Goal: Download file/media

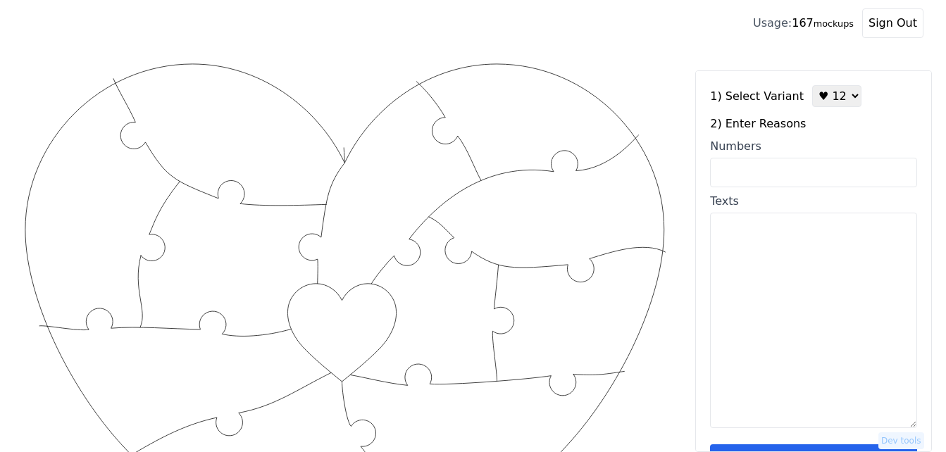
click at [784, 448] on button "Save reasons" at bounding box center [813, 461] width 207 height 34
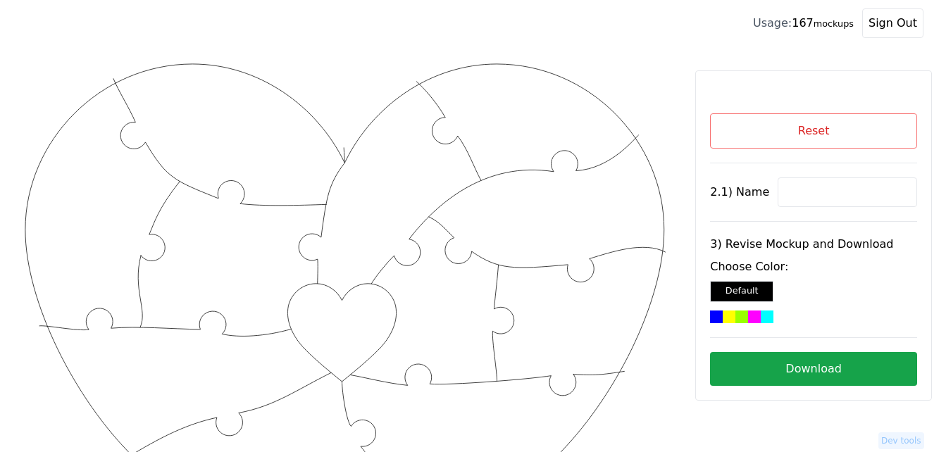
click at [807, 187] on input at bounding box center [846, 192] width 139 height 30
paste input "[PERSON_NAME])"
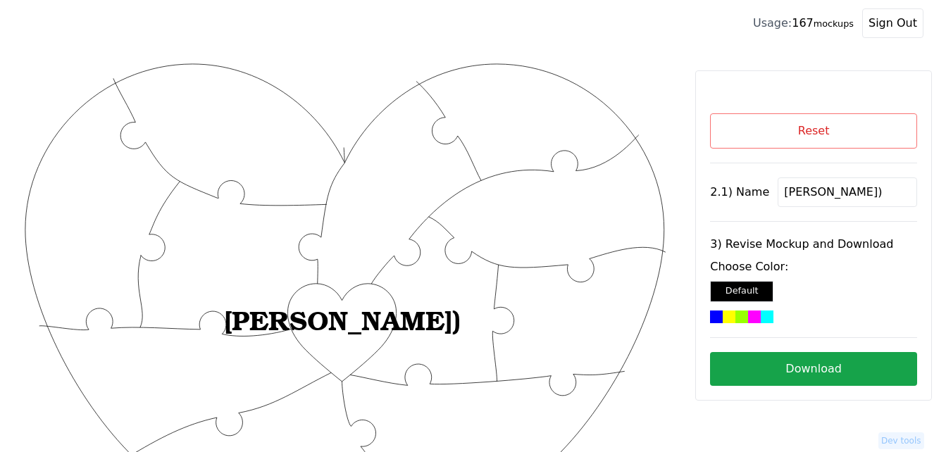
click at [817, 196] on input "[PERSON_NAME])" at bounding box center [846, 192] width 139 height 30
type input "[PERSON_NAME]"
click at [727, 310] on div at bounding box center [728, 316] width 13 height 13
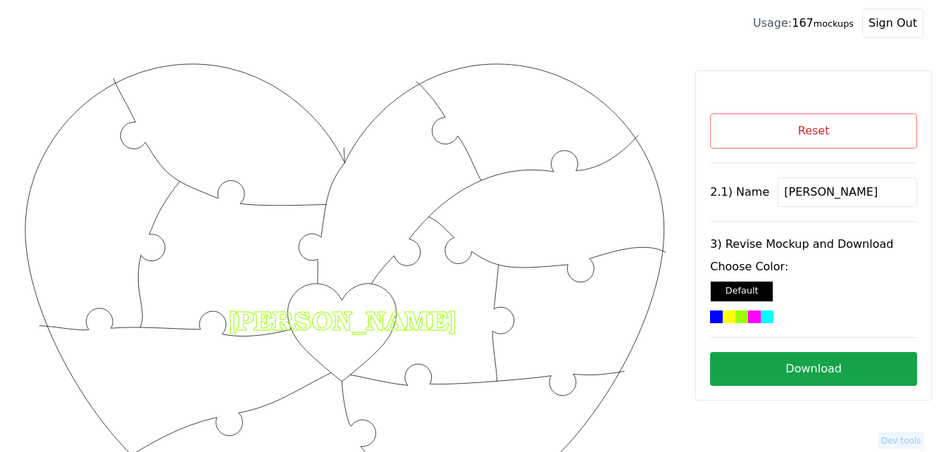
scroll to position [70, 0]
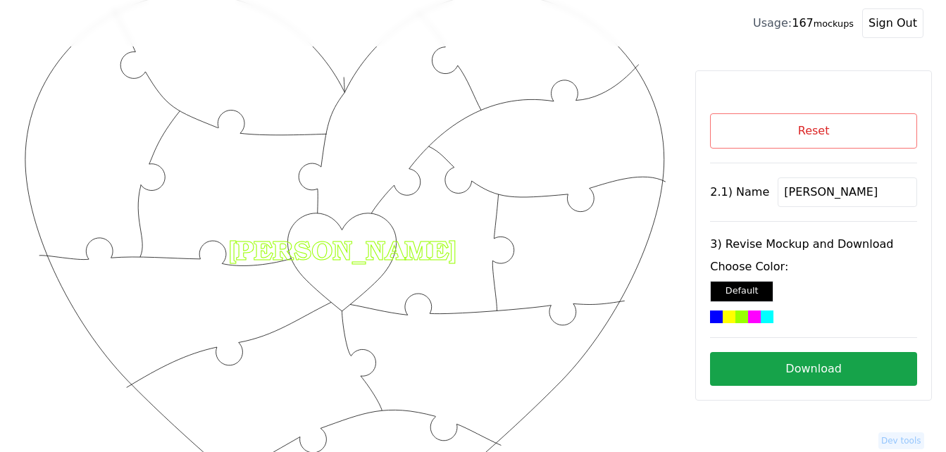
click at [825, 368] on button "Download" at bounding box center [813, 369] width 207 height 34
click at [777, 136] on button "Reset" at bounding box center [813, 130] width 207 height 35
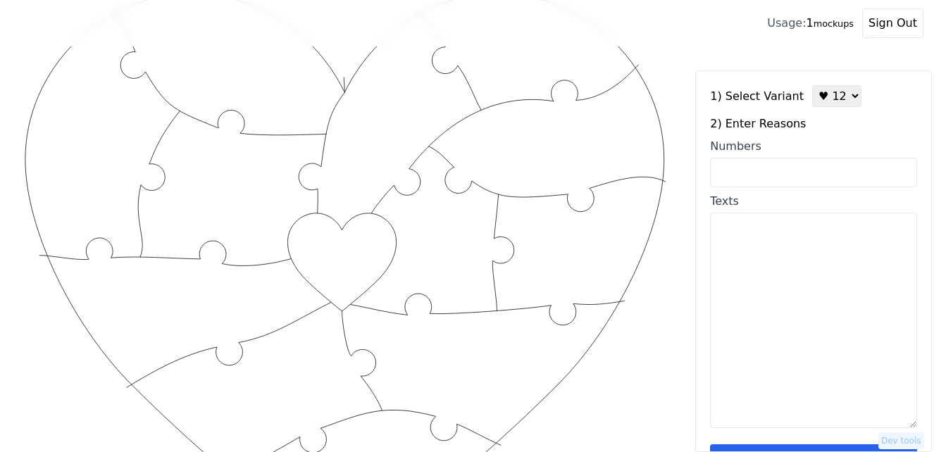
click at [836, 89] on select "♥ 12 ♥ 18 ♥ 28 ♥ 40 ♥ 50 ♥ 60 ♥ 70" at bounding box center [836, 96] width 49 height 22
select select "2"
click at [812, 85] on select "♥ 12 ♥ 18 ♥ 28 ♥ 40 ♥ 50 ♥ 60 ♥ 70" at bounding box center [836, 96] width 49 height 22
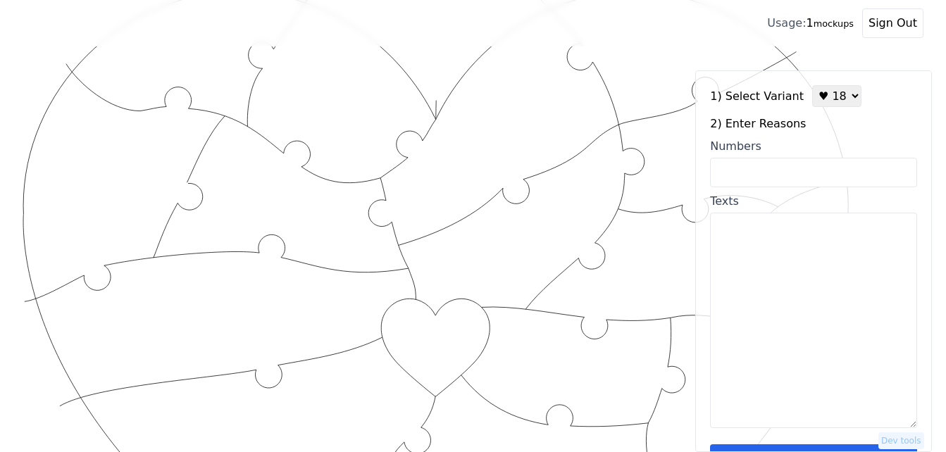
click at [810, 180] on input "Numbers" at bounding box center [813, 173] width 207 height 30
paste input "1, 4, 7, 8, 9, 13, 15, 17, 18, 19, 20, 23, 25, 30, 40, 41, 46, 47, 52, 53, 69, …"
type input "1, 4, 7, 8, 9, 13, 15, 17, 18, 19, 20, 23, 25, 30, 40, 41, 46, 47, 52, 53, 69, …"
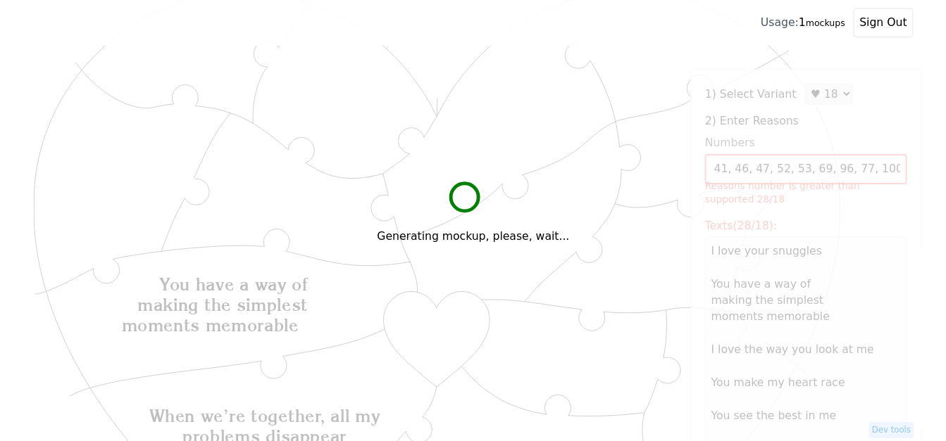
scroll to position [0, 0]
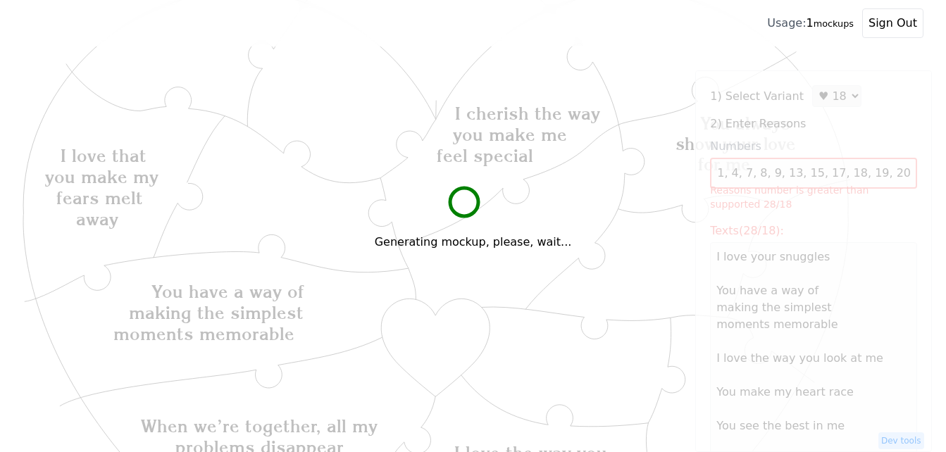
click at [829, 99] on div "Generating mockup, please, wait..." at bounding box center [473, 226] width 946 height 452
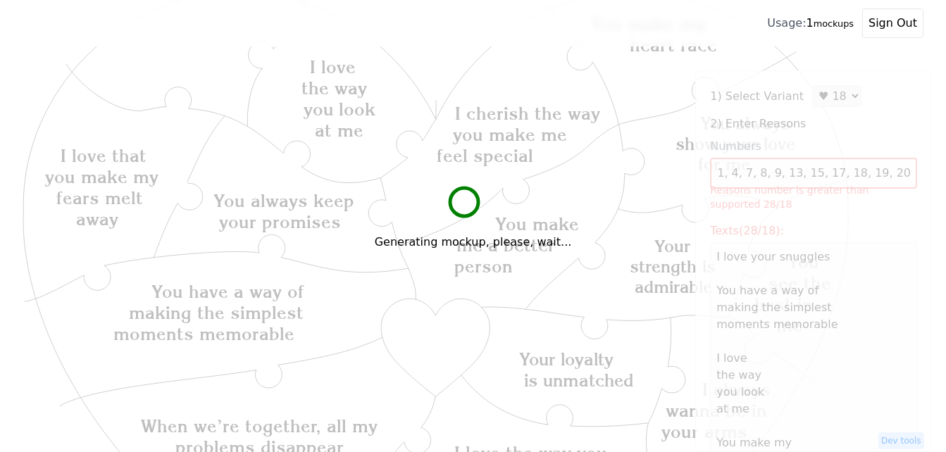
click at [831, 97] on div "Generating mockup, please, wait..." at bounding box center [473, 226] width 946 height 452
type textarea "I love your snuggles You have a way of making the simplest moments memorable I …"
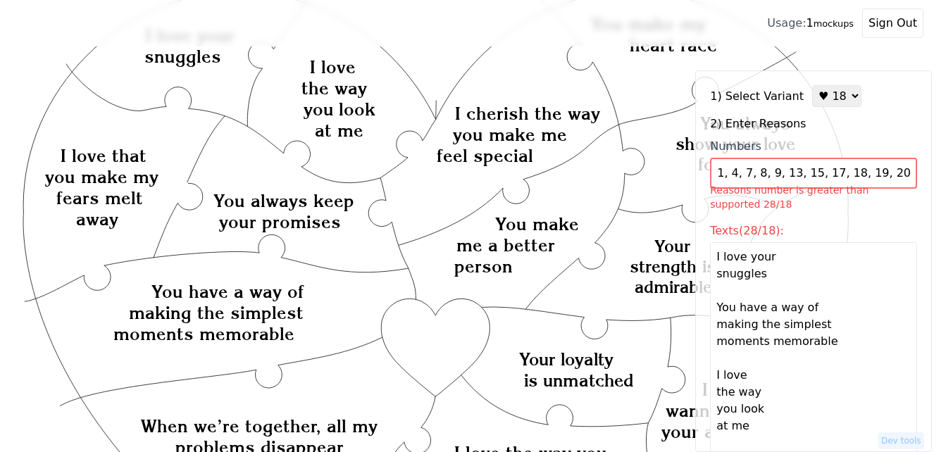
click at [831, 97] on select "♥ 12 ♥ 18 ♥ 28 ♥ 40 ♥ 50 ♥ 60 ♥ 70" at bounding box center [836, 96] width 49 height 22
select select "3"
click at [812, 85] on select "♥ 12 ♥ 18 ♥ 28 ♥ 40 ♥ 50 ♥ 60 ♥ 70" at bounding box center [836, 96] width 49 height 22
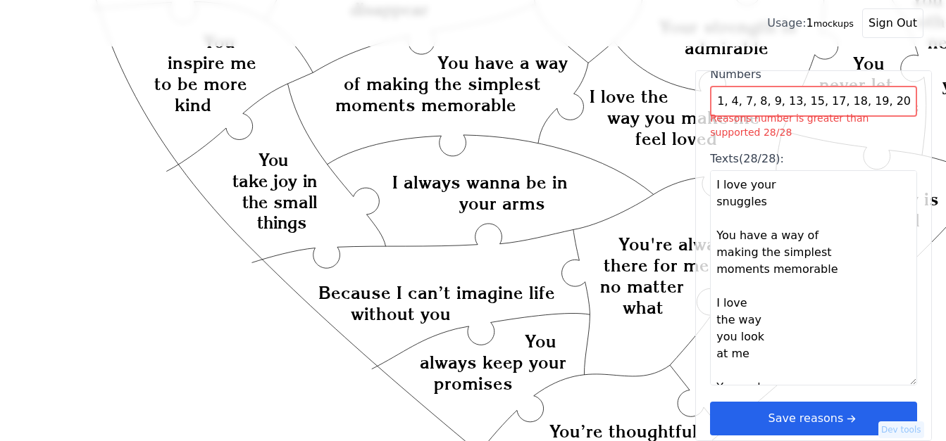
scroll to position [493, 0]
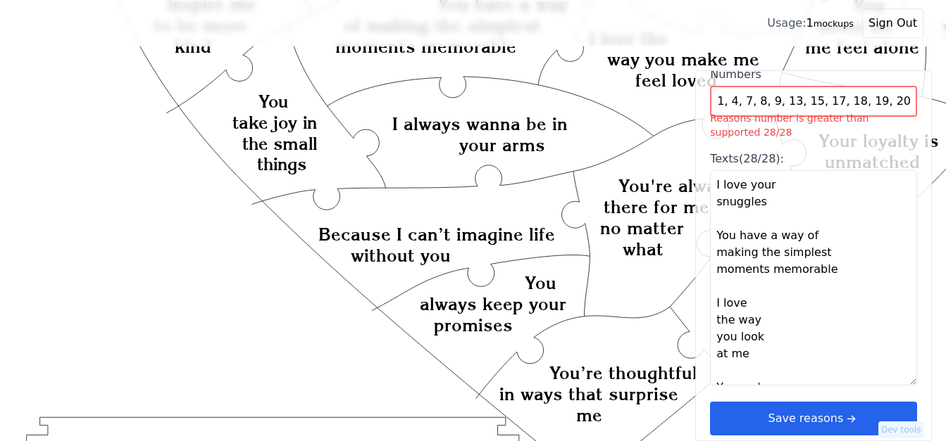
click at [820, 420] on button "Save reasons" at bounding box center [813, 419] width 207 height 34
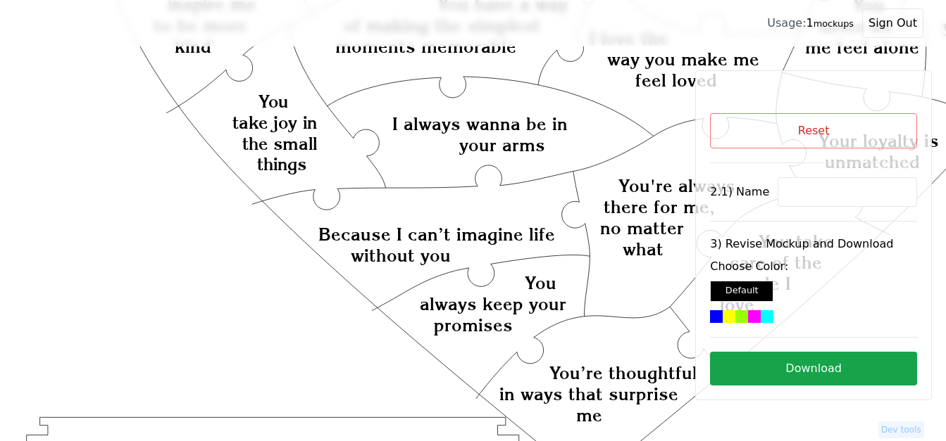
scroll to position [422, 0]
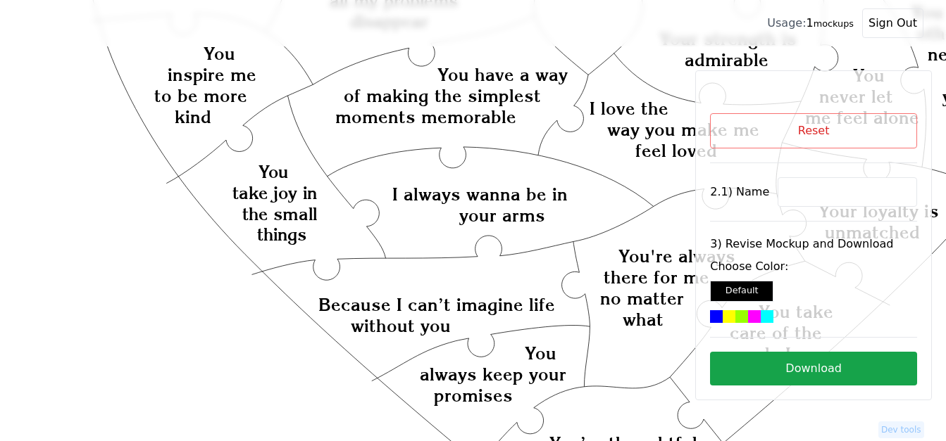
click at [798, 194] on input at bounding box center [846, 192] width 139 height 30
paste input "[PERSON_NAME]"
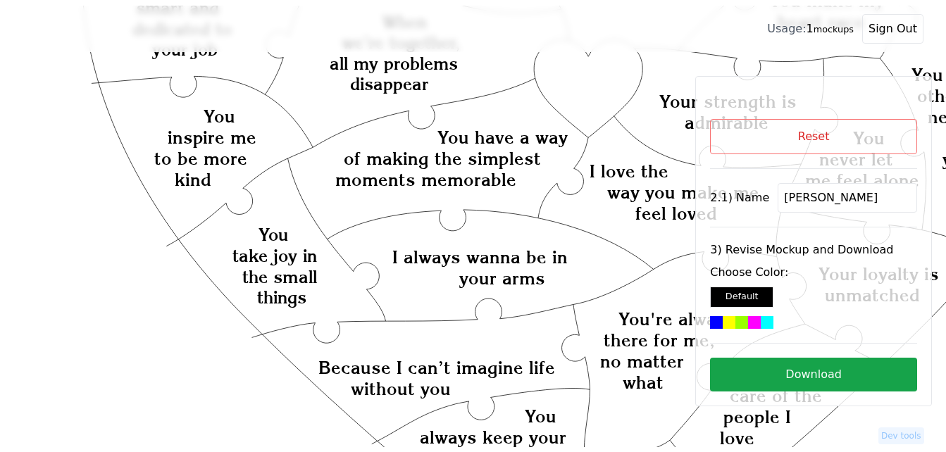
scroll to position [352, 0]
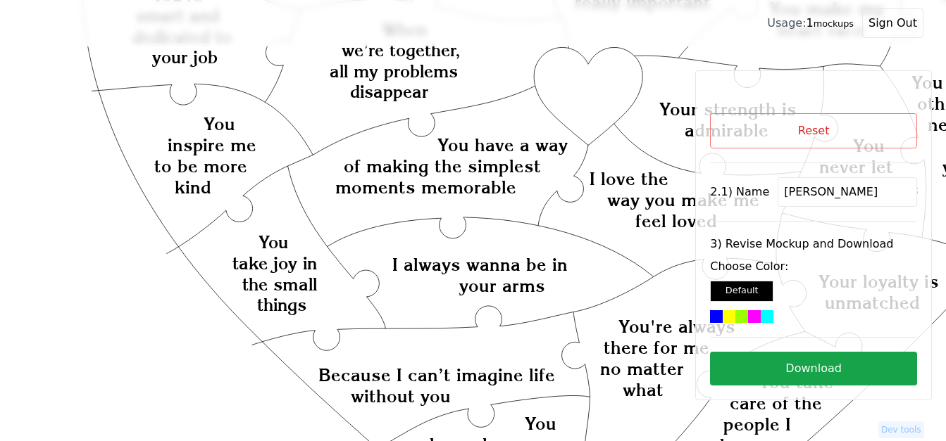
type input "[PERSON_NAME]"
click at [582, 102] on icon "Created with Snap Created with Snap Created with Snap You have a way of making …" at bounding box center [563, 334] width 1081 height 1250
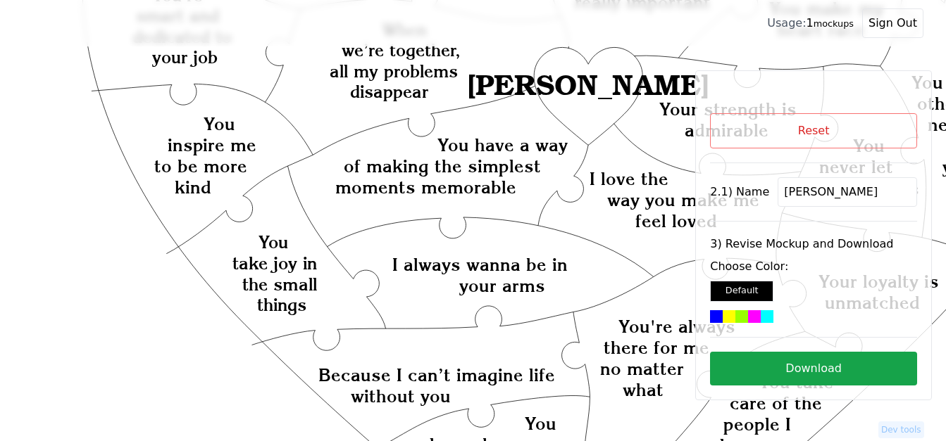
click at [740, 315] on div at bounding box center [741, 316] width 13 height 13
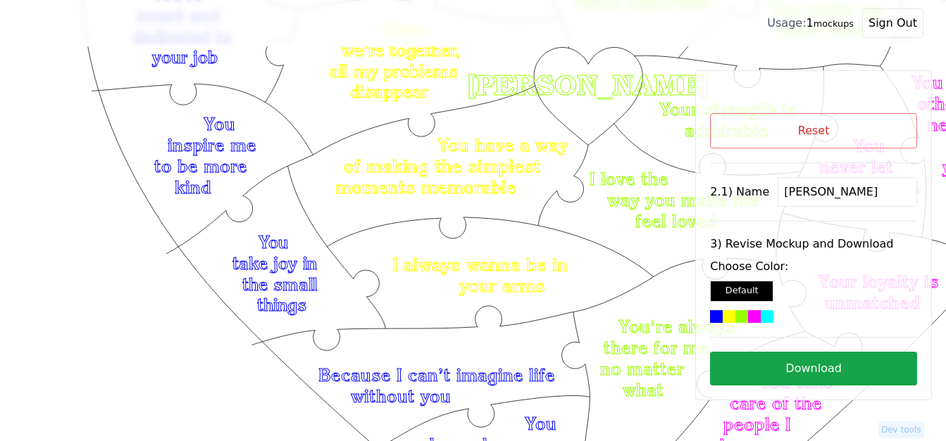
click at [817, 368] on button "Download" at bounding box center [813, 369] width 207 height 34
click at [772, 372] on button "Download" at bounding box center [813, 369] width 207 height 34
click at [791, 128] on button "Reset" at bounding box center [813, 130] width 207 height 35
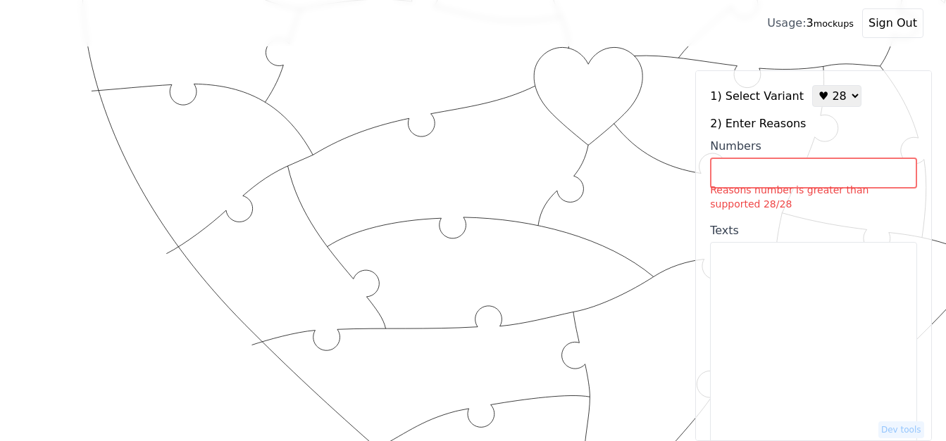
click at [831, 97] on select "♥ 12 ♥ 18 ♥ 28 ♥ 40 ♥ 50 ♥ 60 ♥ 70" at bounding box center [836, 96] width 49 height 22
select select "1"
click at [812, 85] on select "♥ 12 ♥ 18 ♥ 28 ♥ 40 ♥ 50 ♥ 60 ♥ 70" at bounding box center [836, 96] width 49 height 22
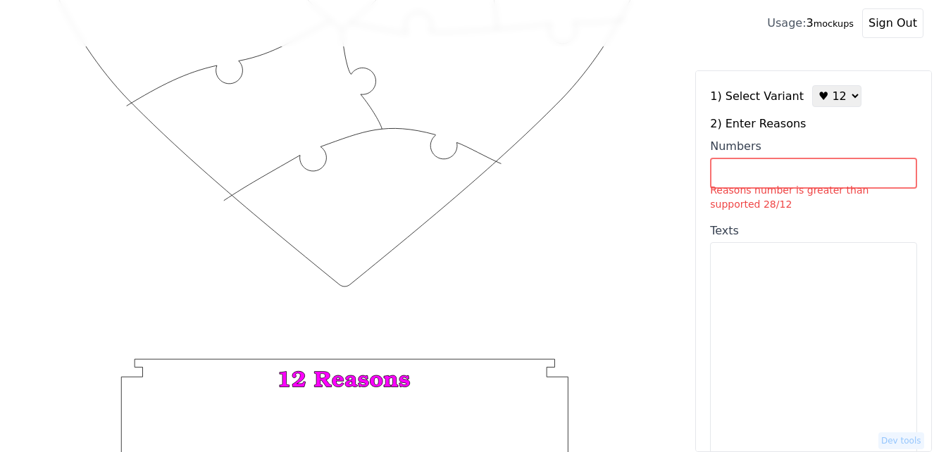
click at [780, 178] on input "Numbers Reasons number is greater than supported 28/12" at bounding box center [813, 173] width 207 height 31
paste input "2, 26, 43, 76, 79, 27,8,9,28,29,62,37"
type input "2, 26, 43, 76, 79, 27,8,9,28,29,62,37"
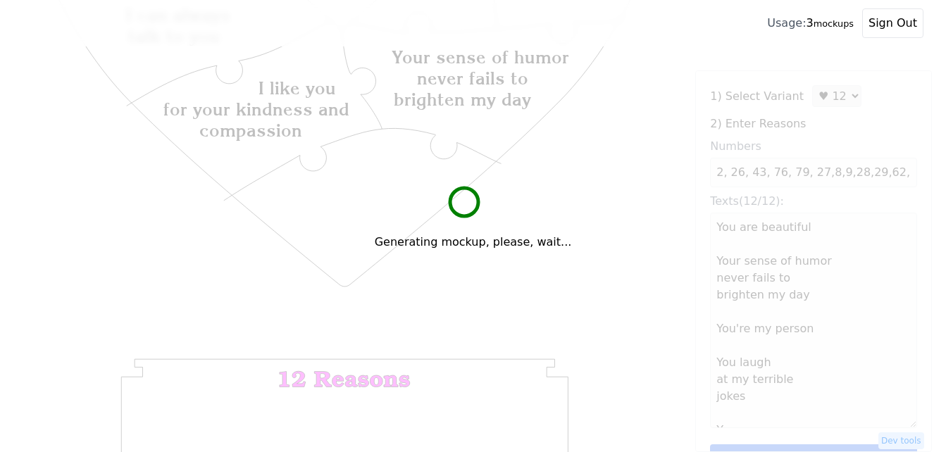
type textarea "You are beautiful Your sense of humor never fails to brighten my day You're my …"
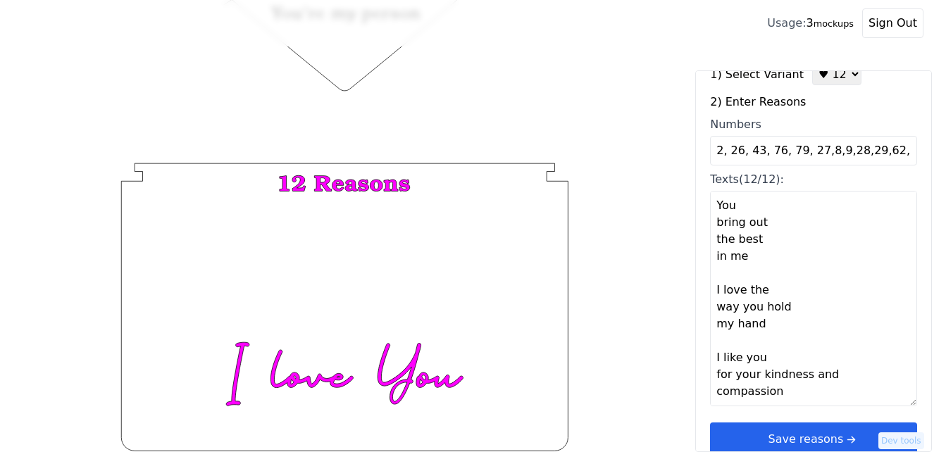
scroll to position [42, 0]
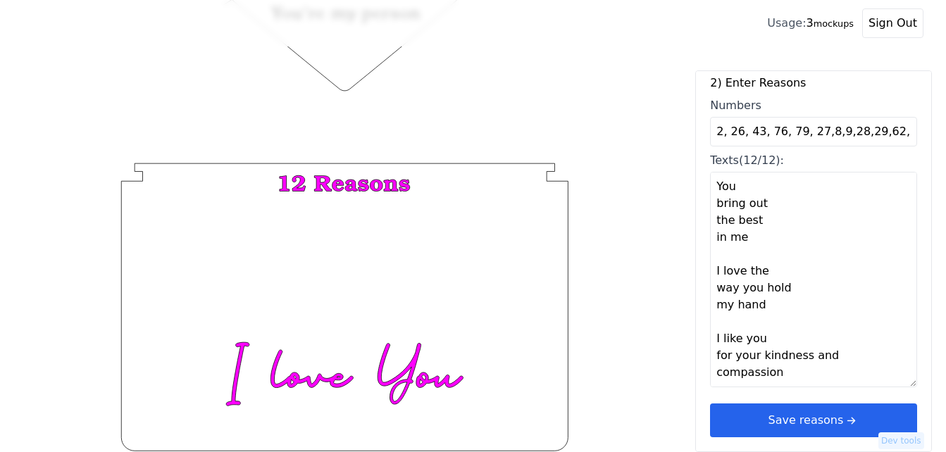
click at [869, 418] on button "Save reasons" at bounding box center [813, 420] width 207 height 34
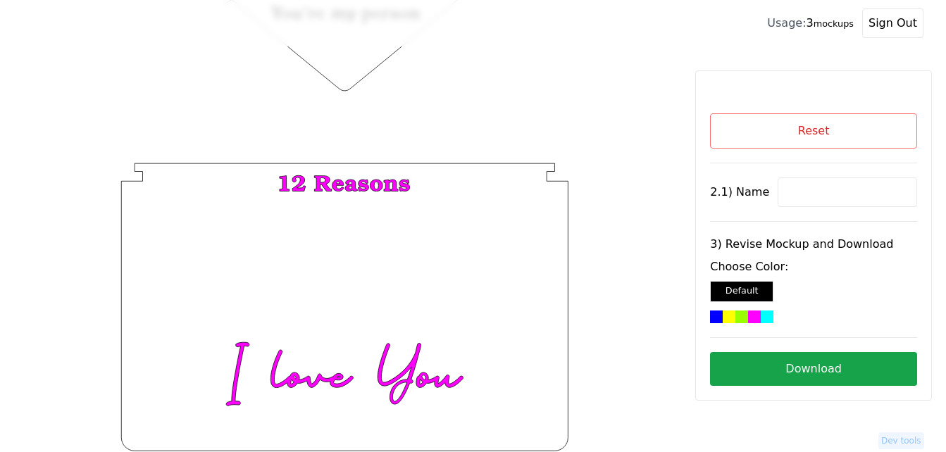
click at [826, 191] on input at bounding box center [846, 192] width 139 height 30
paste input "[PERSON_NAME]"
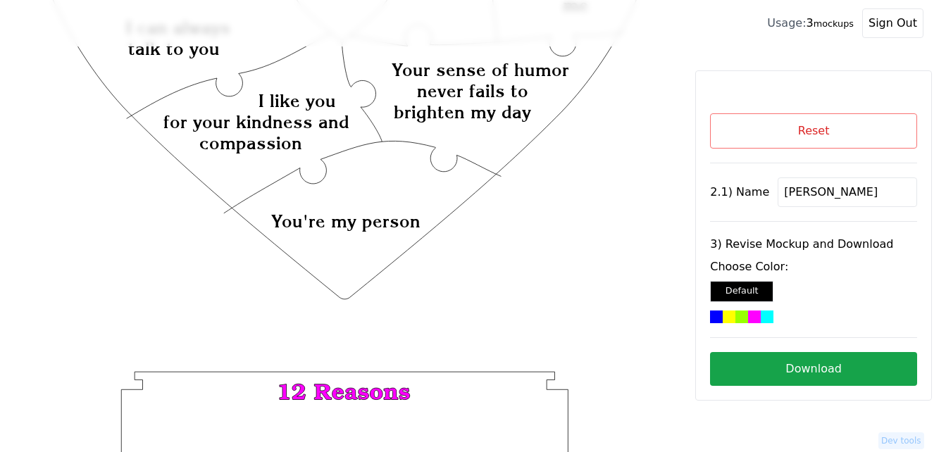
scroll to position [196, 0]
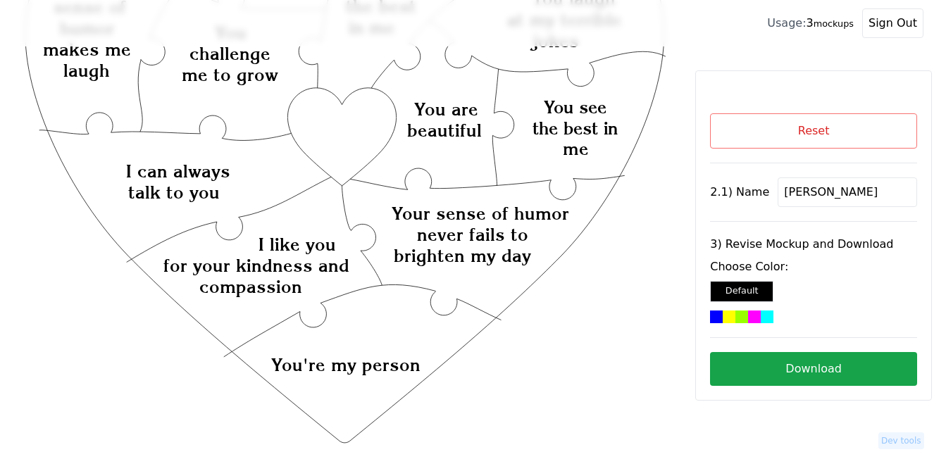
type input "[PERSON_NAME]"
click at [346, 136] on icon "Created with Snap Created with Snap Created with Snap Your sense of humor never…" at bounding box center [345, 334] width 644 height 939
click at [748, 306] on div "Choose Color: Default" at bounding box center [813, 290] width 207 height 65
click at [757, 320] on div at bounding box center [754, 316] width 13 height 13
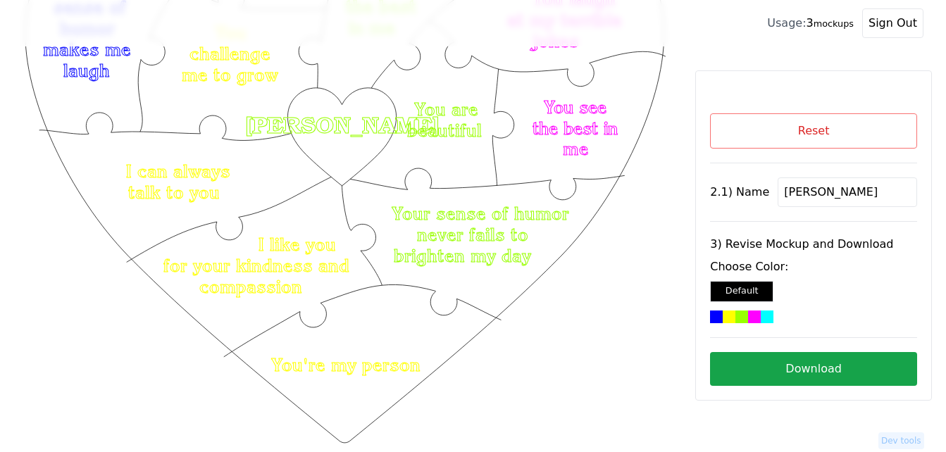
click at [836, 369] on button "Download" at bounding box center [813, 369] width 207 height 34
click at [784, 120] on button "Reset" at bounding box center [813, 130] width 207 height 35
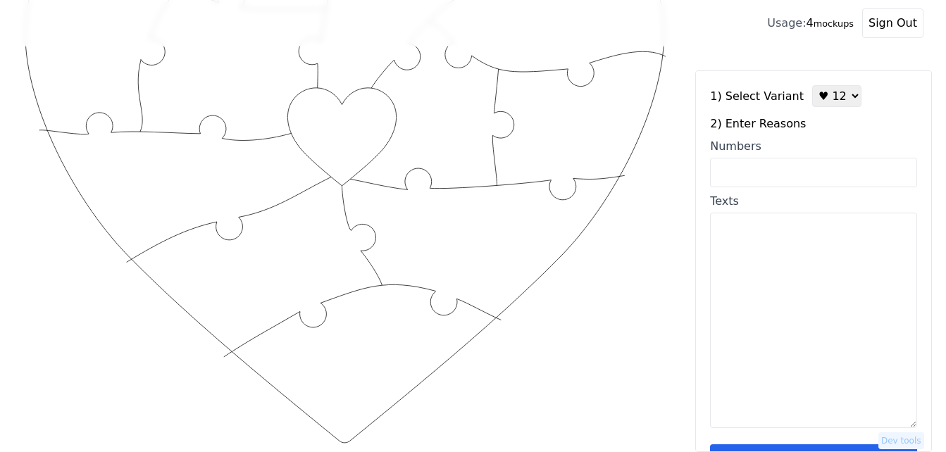
click at [811, 175] on input "Numbers" at bounding box center [813, 173] width 207 height 30
paste input "2, 26, 43, 76, 79, 27,8,9,28,29,62,37"
type input "2, 26, 43, 76, 79, 27,8,9,28,29,62,37"
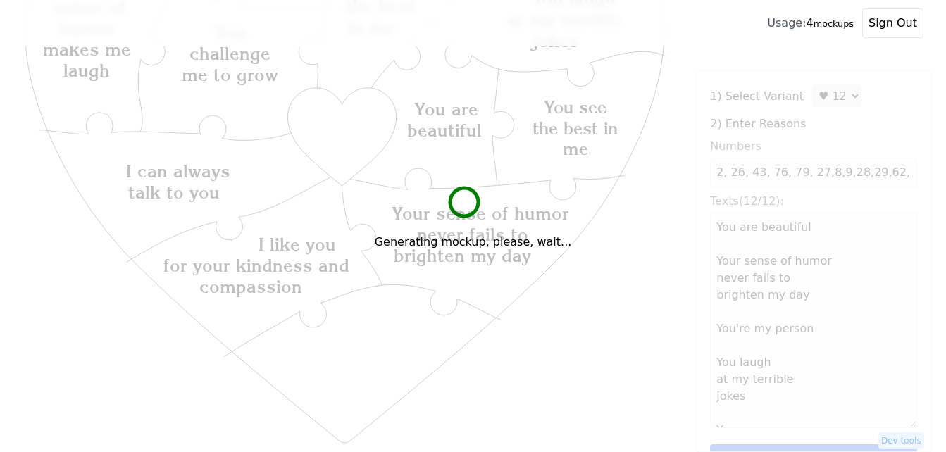
type textarea "You are beautiful Your sense of humor never fails to brighten my day You're my …"
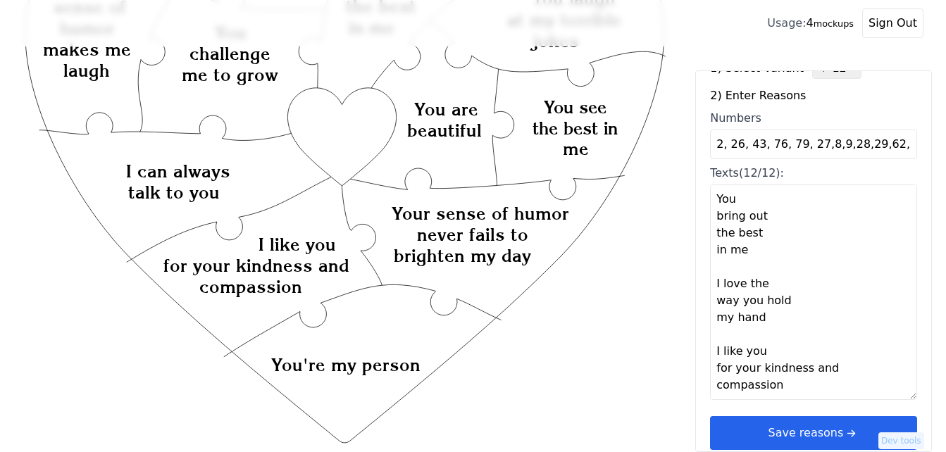
scroll to position [42, 0]
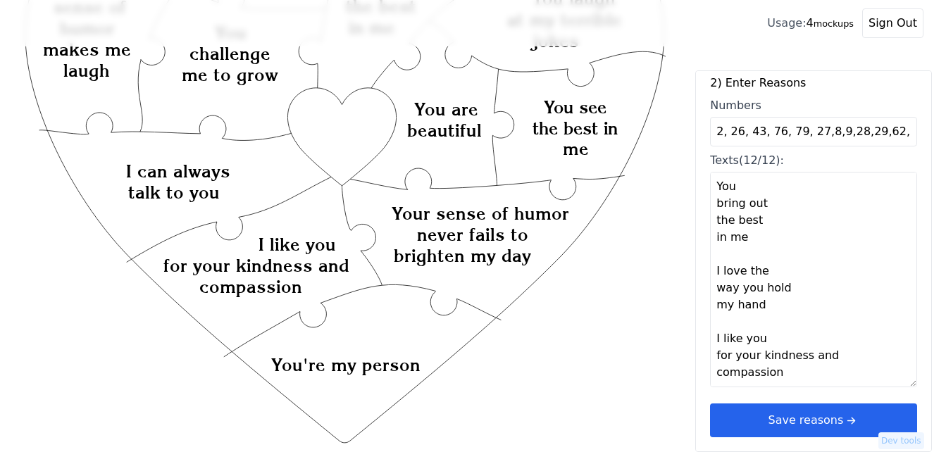
click at [856, 415] on button "Save reasons" at bounding box center [813, 420] width 207 height 34
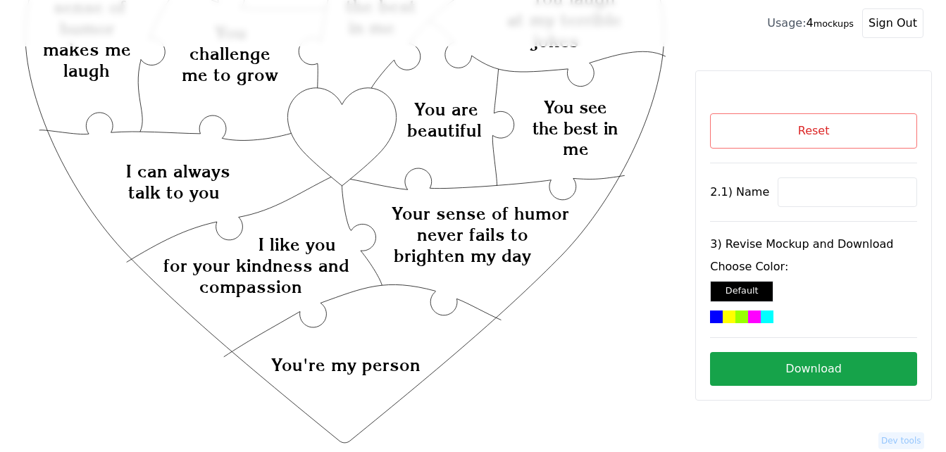
click at [808, 181] on input at bounding box center [846, 192] width 139 height 30
paste input "[PERSON_NAME]"
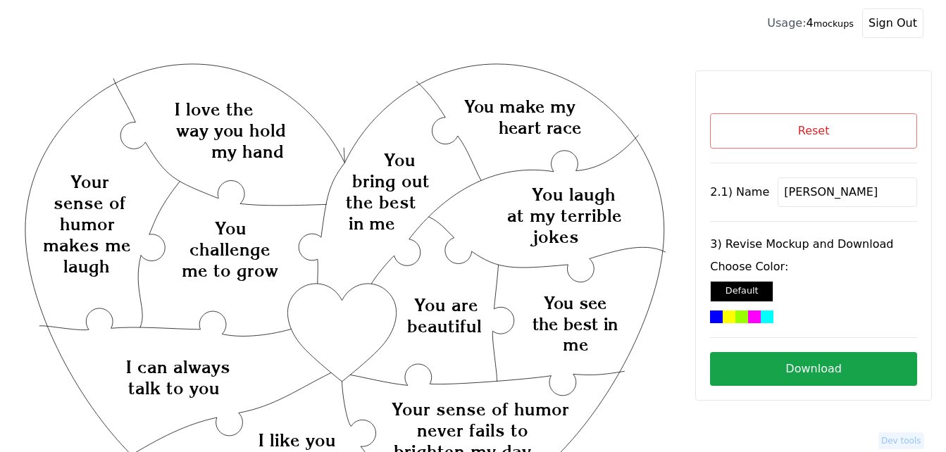
type input "[PERSON_NAME]"
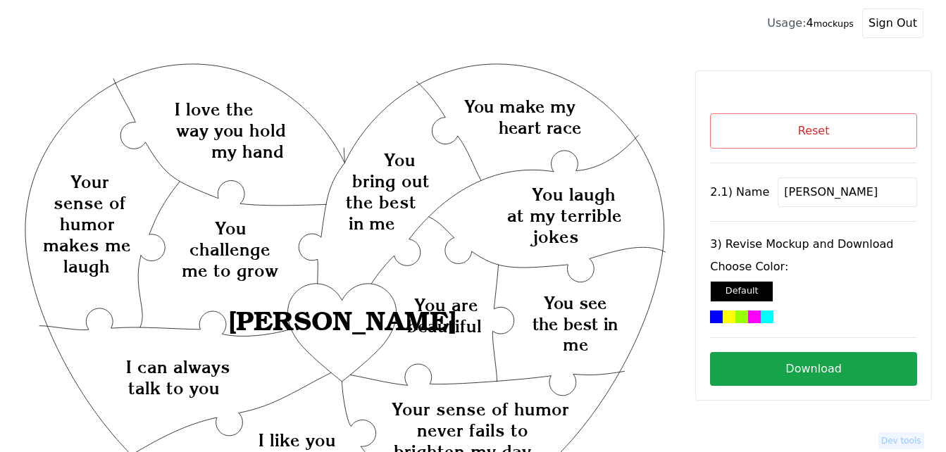
click at [727, 318] on div at bounding box center [728, 316] width 13 height 13
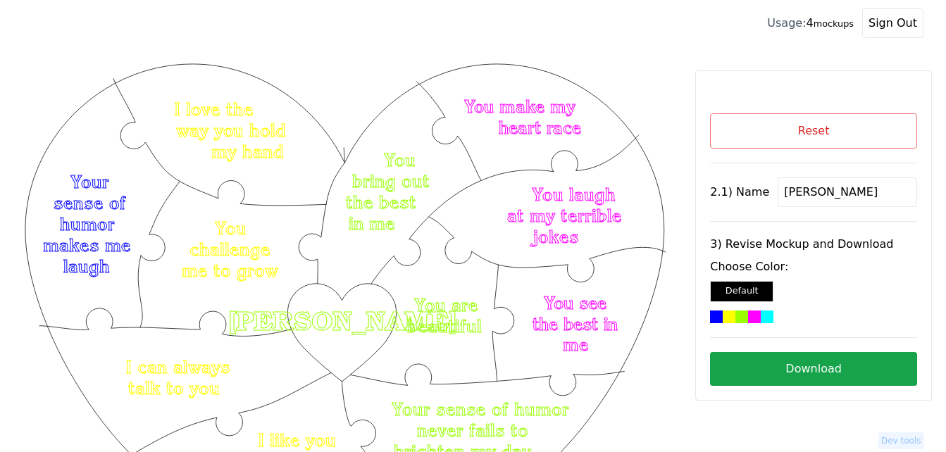
click at [858, 370] on button "Download" at bounding box center [813, 369] width 207 height 34
click at [765, 136] on button "Reset" at bounding box center [813, 130] width 207 height 35
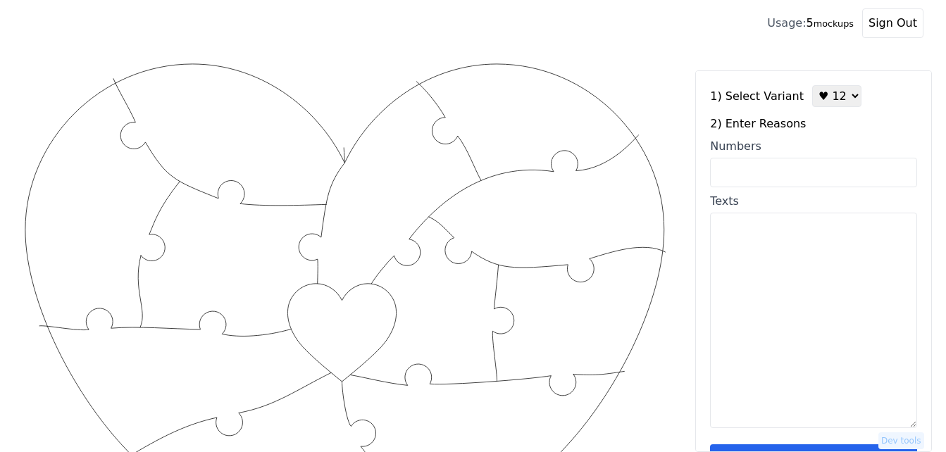
click at [796, 172] on input "Numbers" at bounding box center [813, 173] width 207 height 30
paste input "9, 20, 29, 47, 55, 58, 60, 65, 67, 76, 90, 97"
type input "9, 20, 29, 47, 55, 58, 60, 65, 67, 76, 90, 97"
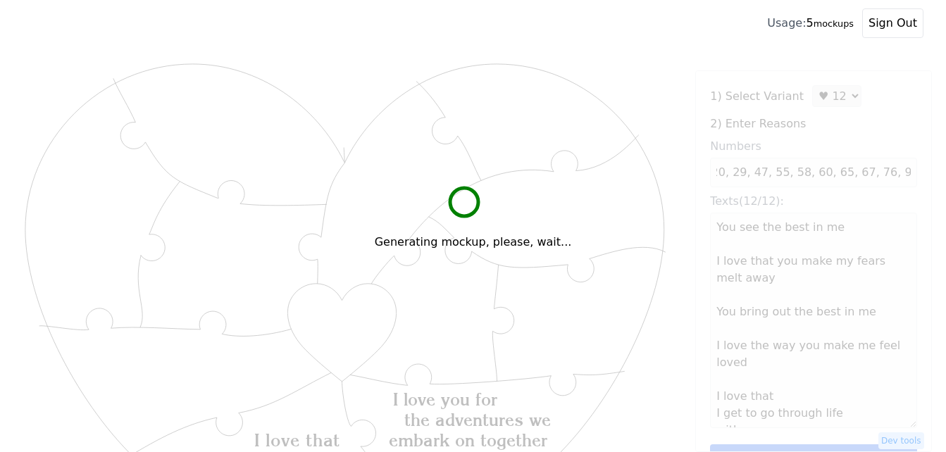
scroll to position [0, 0]
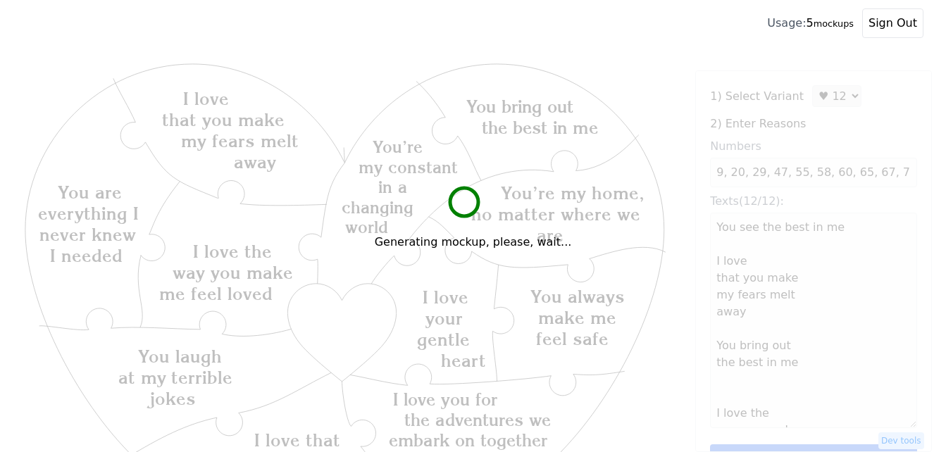
type textarea "You see the best in me I love that you make my fears melt away You bring out th…"
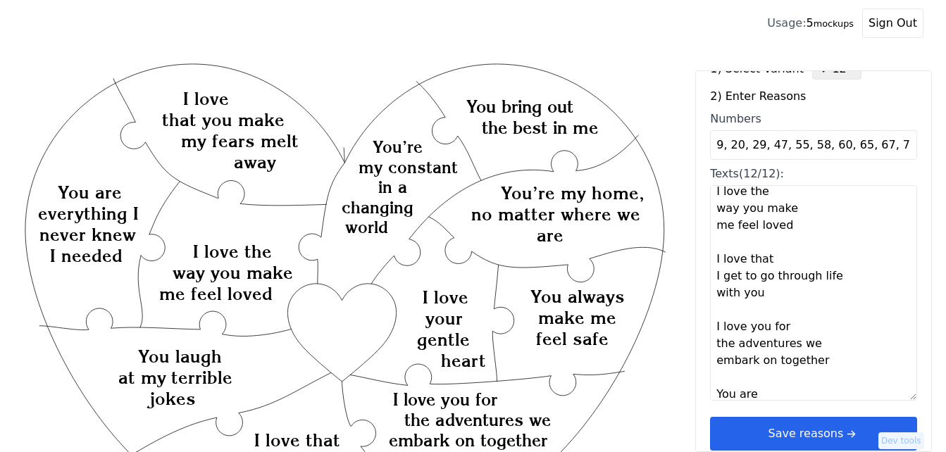
scroll to position [42, 0]
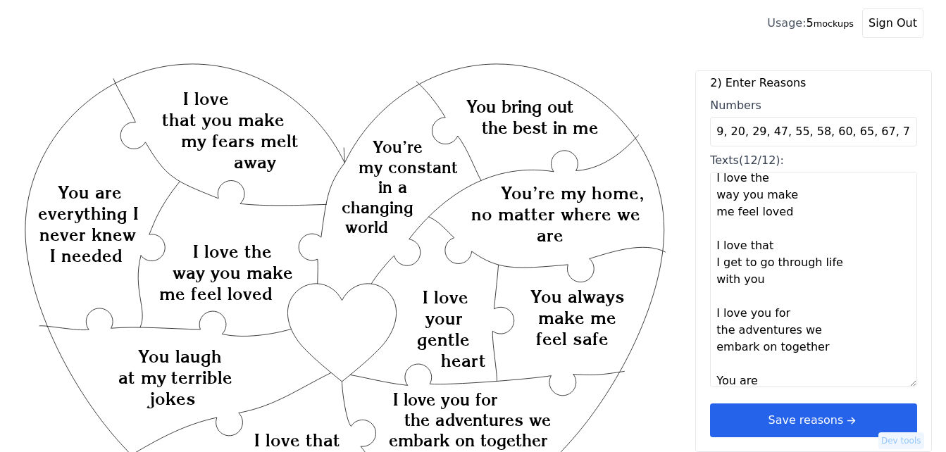
click at [823, 417] on button "Save reasons" at bounding box center [813, 420] width 207 height 34
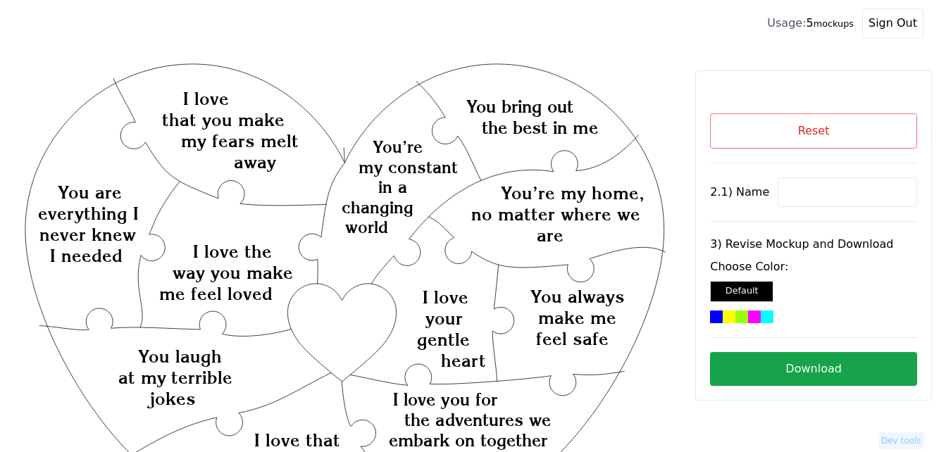
scroll to position [0, 0]
click at [829, 189] on input at bounding box center [846, 192] width 139 height 30
paste input "[PERSON_NAME]"
type input "[PERSON_NAME]"
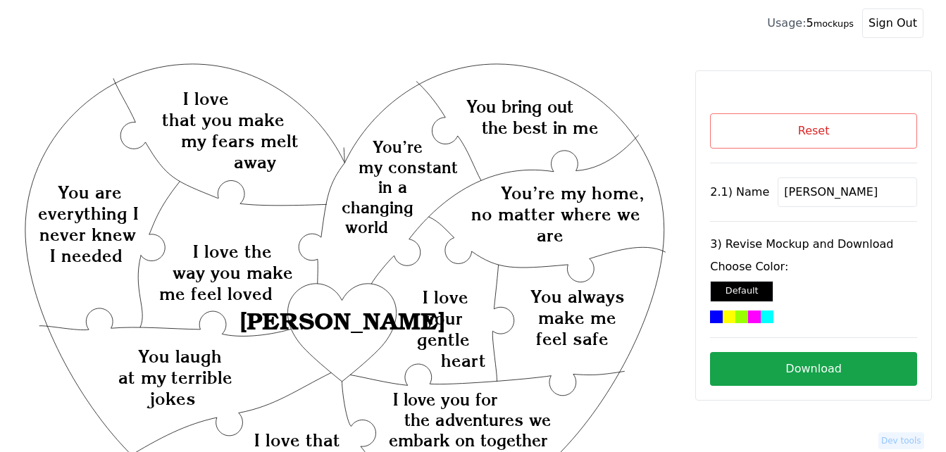
click at [766, 320] on div at bounding box center [766, 316] width 13 height 13
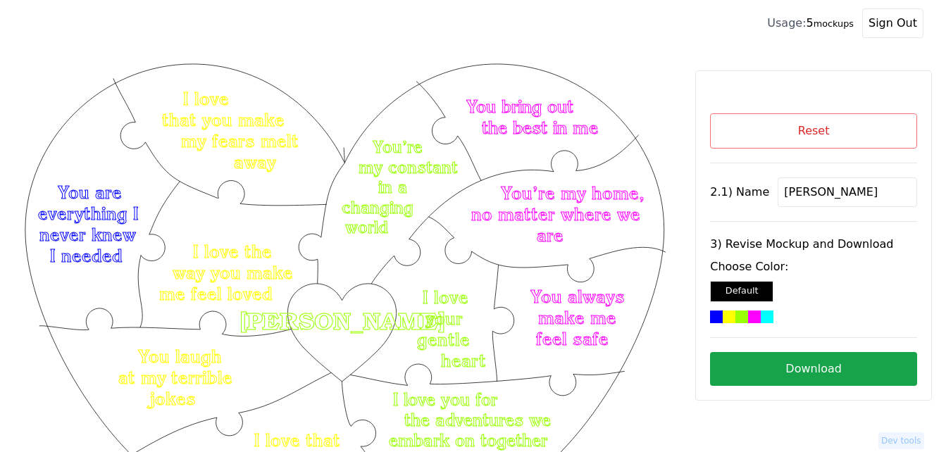
click at [805, 365] on button "Download" at bounding box center [813, 369] width 207 height 34
click at [870, 130] on button "Reset" at bounding box center [813, 130] width 207 height 35
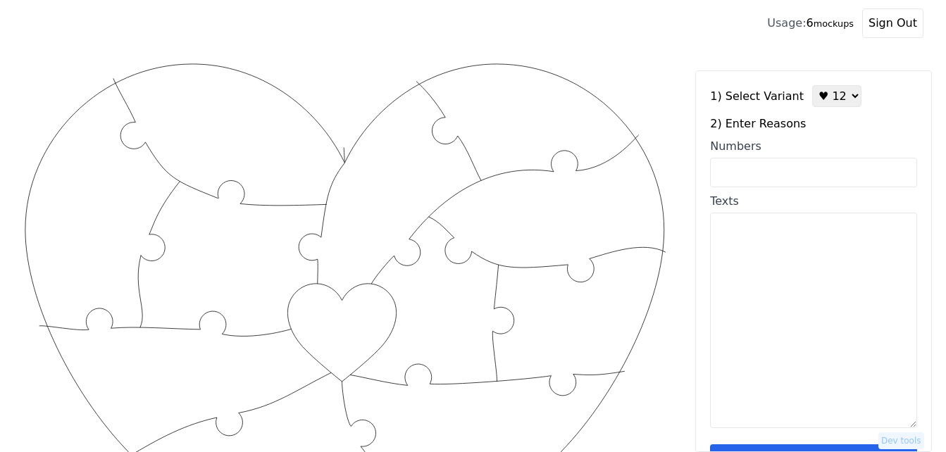
click at [744, 177] on input "Numbers" at bounding box center [813, 173] width 207 height 30
paste input "4, 6, 7, 8, 11, 12, 23, 26 , 53, 55, 84, 100,"
type input "4, 6, 7, 8, 11, 12, 23, 26 , 53, 55, 84, 100,"
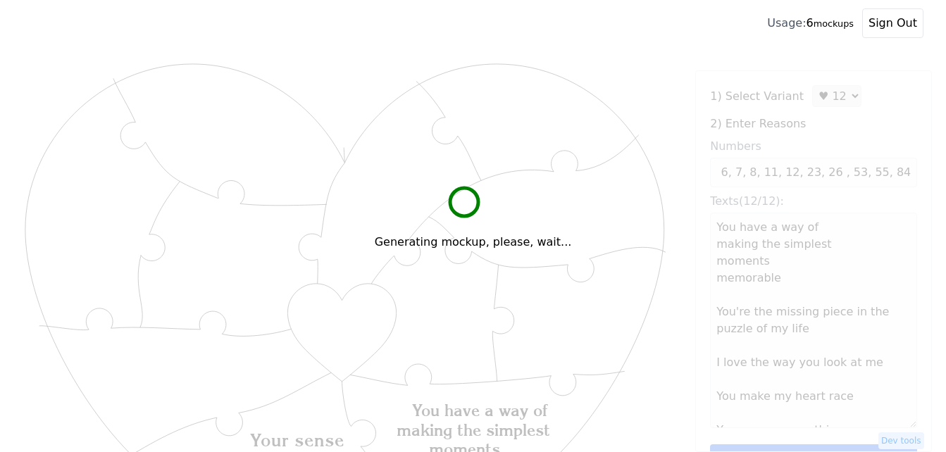
scroll to position [0, 0]
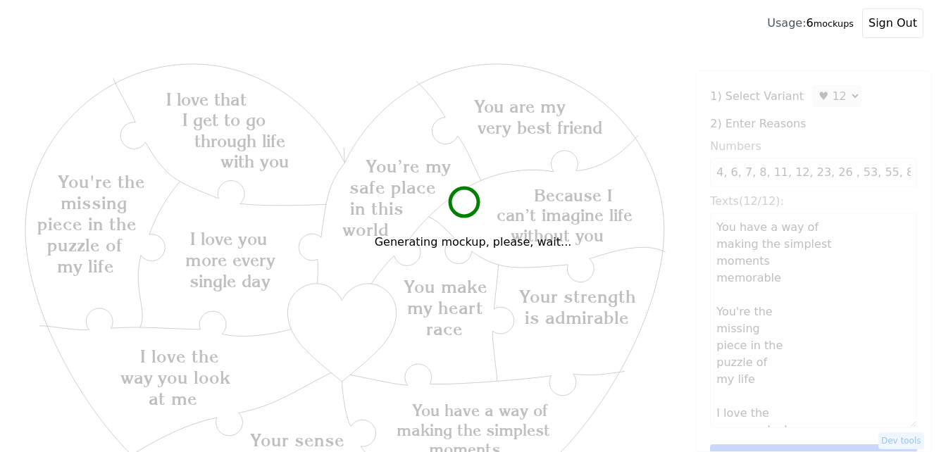
type textarea "You have a way of making the simplest moments memorable You're the missing piec…"
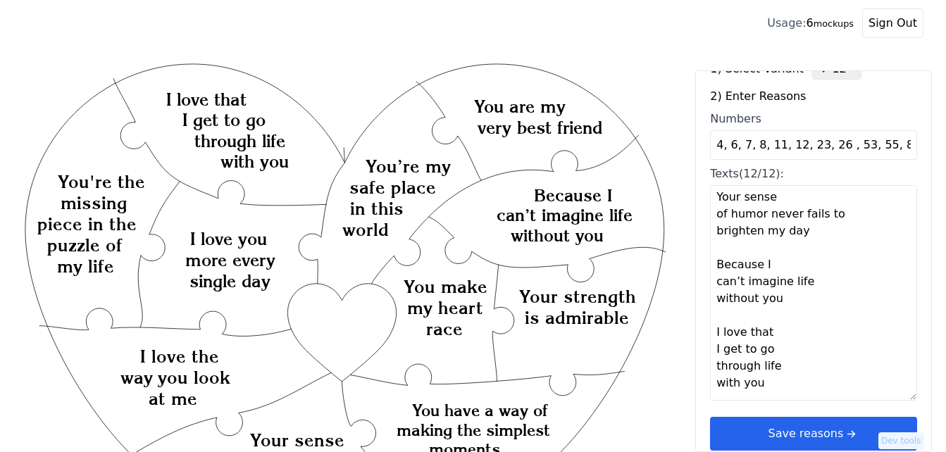
scroll to position [42, 0]
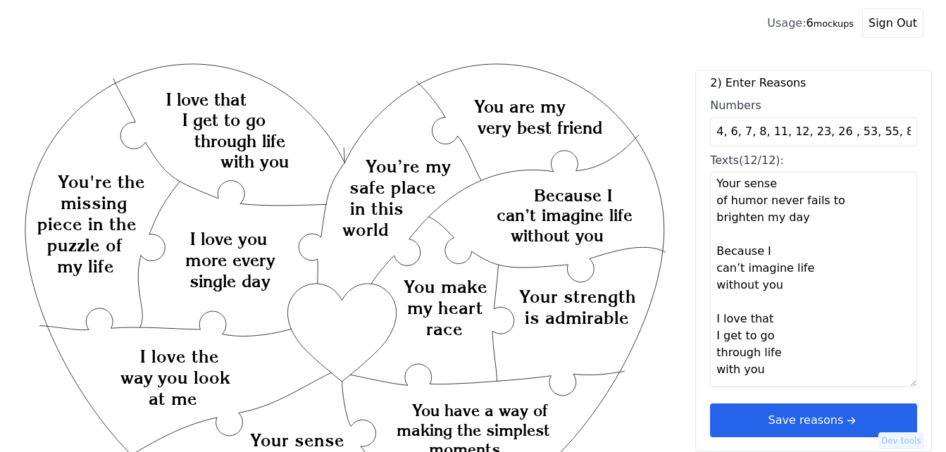
click at [846, 414] on icon "arrow right short" at bounding box center [850, 420] width 15 height 15
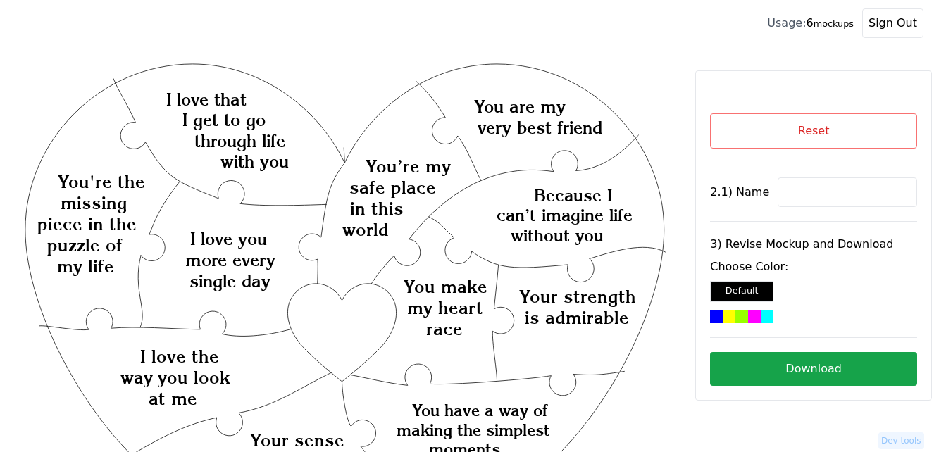
click at [825, 193] on input at bounding box center [846, 192] width 139 height 30
paste input "[PERSON_NAME]"
type input "[PERSON_NAME]"
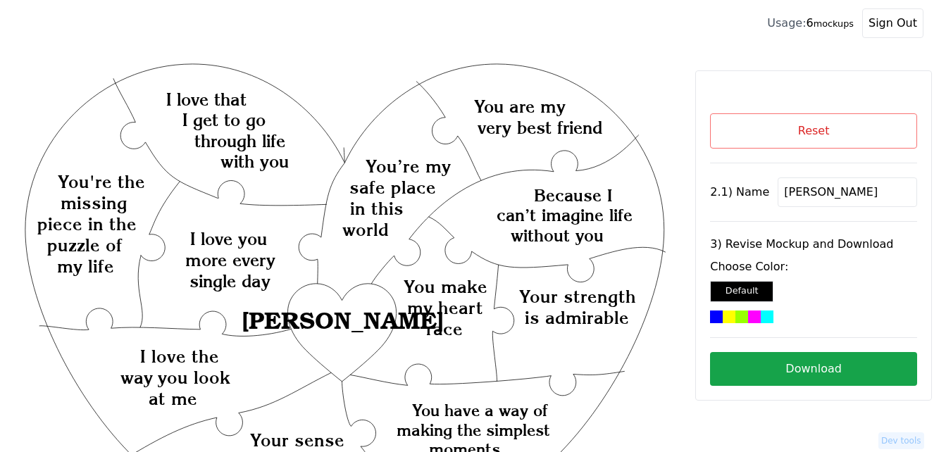
click at [747, 315] on div at bounding box center [741, 316] width 13 height 13
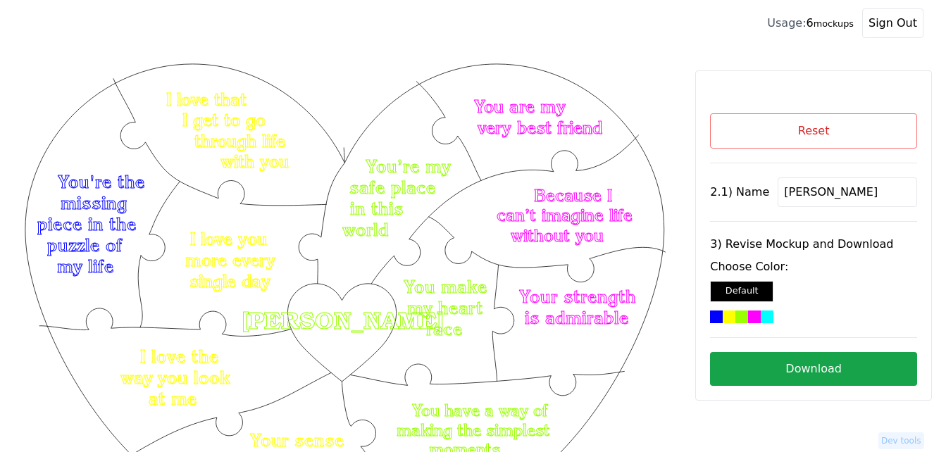
click at [799, 379] on button "Download" at bounding box center [813, 369] width 207 height 34
click at [762, 130] on button "Reset" at bounding box center [813, 130] width 207 height 35
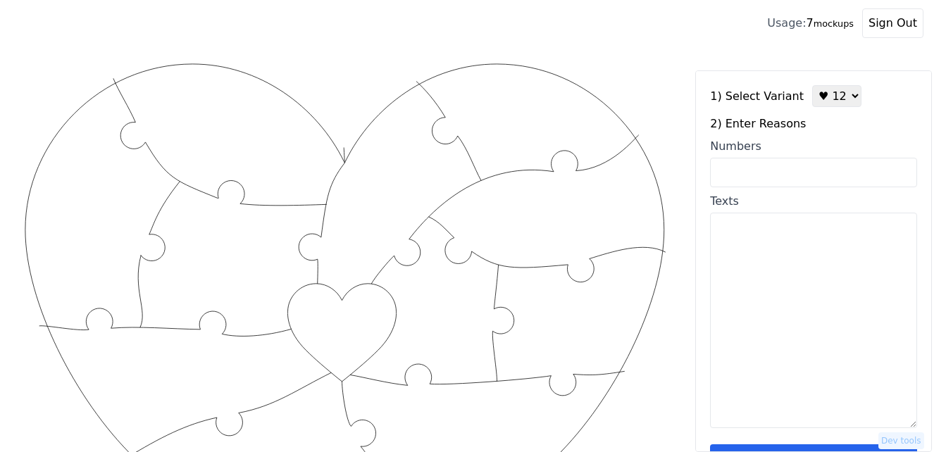
click at [796, 172] on input "Numbers" at bounding box center [813, 173] width 207 height 30
paste input "16, 2. 52"
type input "16, 2. 52"
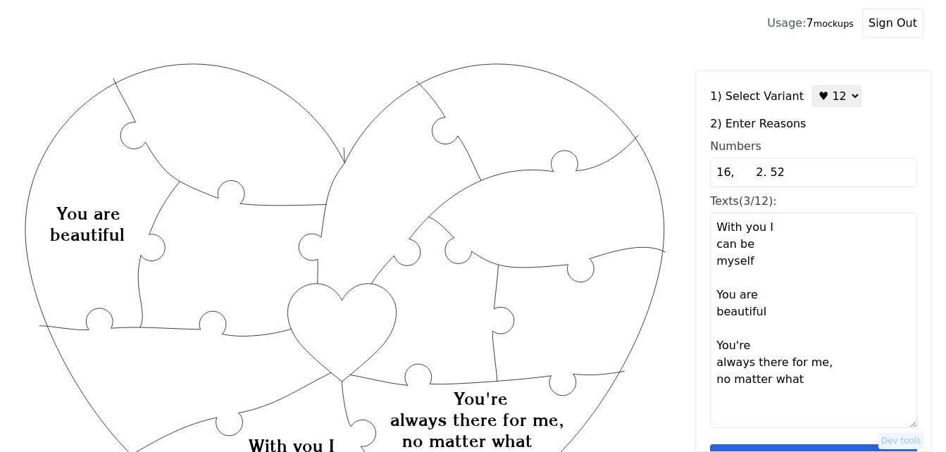
scroll to position [42, 0]
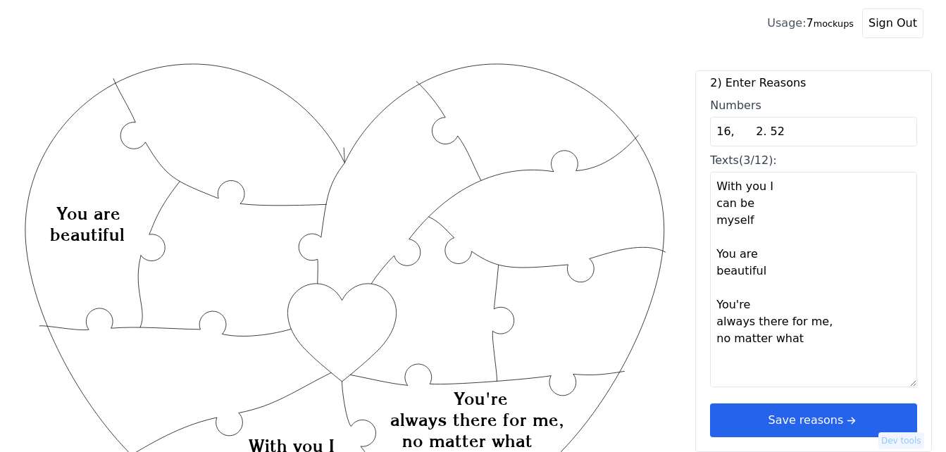
click at [731, 379] on textarea "With you I can be myself You are beautiful You're always there for me, no matte…" at bounding box center [813, 279] width 207 height 215
paste textarea "3. Our talks are my favorite. 4. You always put our family first. 5. I love you…"
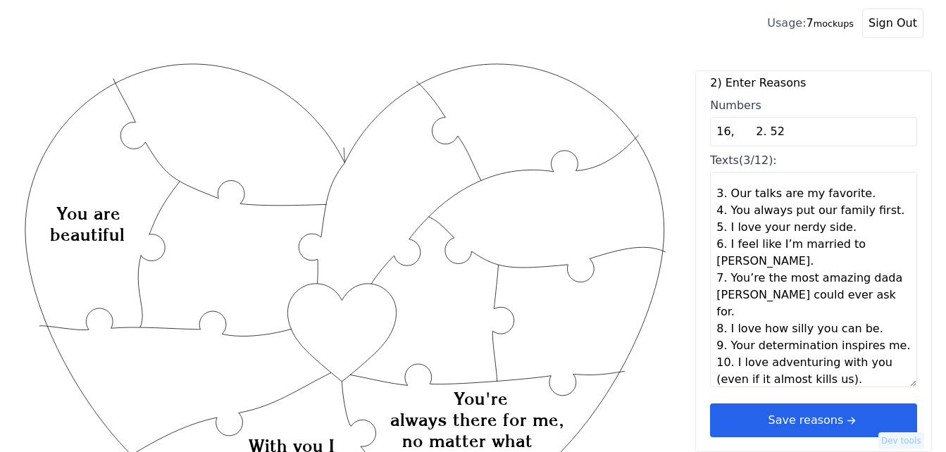
type textarea "With you I can be myself You are beautiful You're always there for me, no matte…"
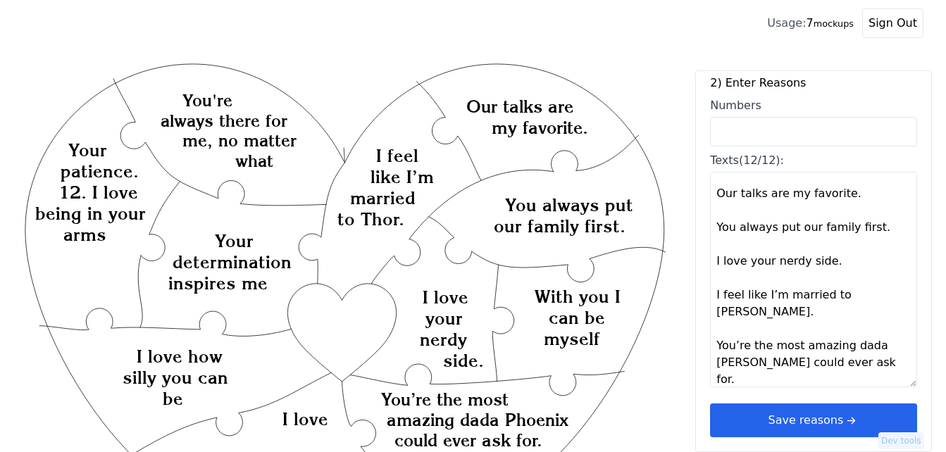
click at [805, 425] on button "Save reasons" at bounding box center [813, 420] width 207 height 34
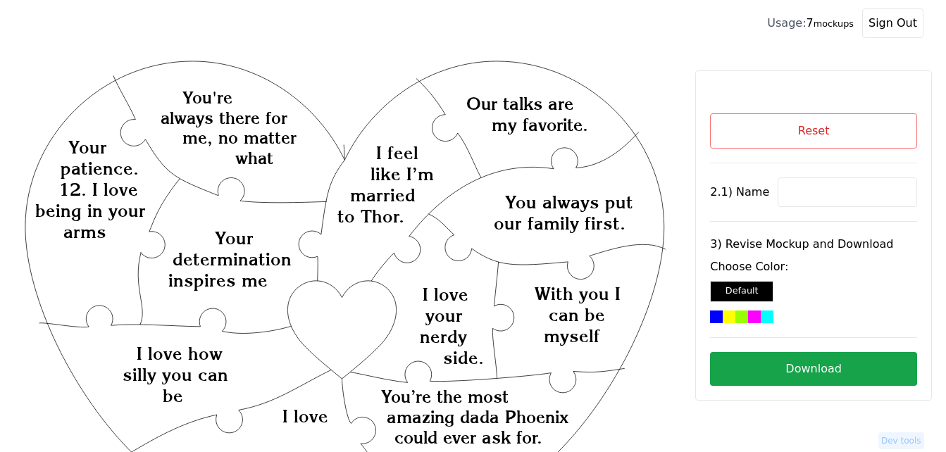
scroll to position [0, 0]
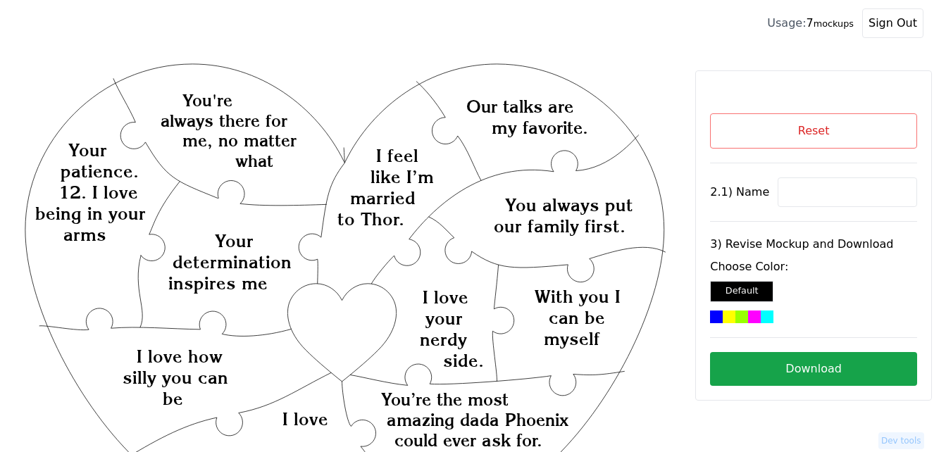
click at [754, 136] on button "Reset" at bounding box center [813, 130] width 207 height 35
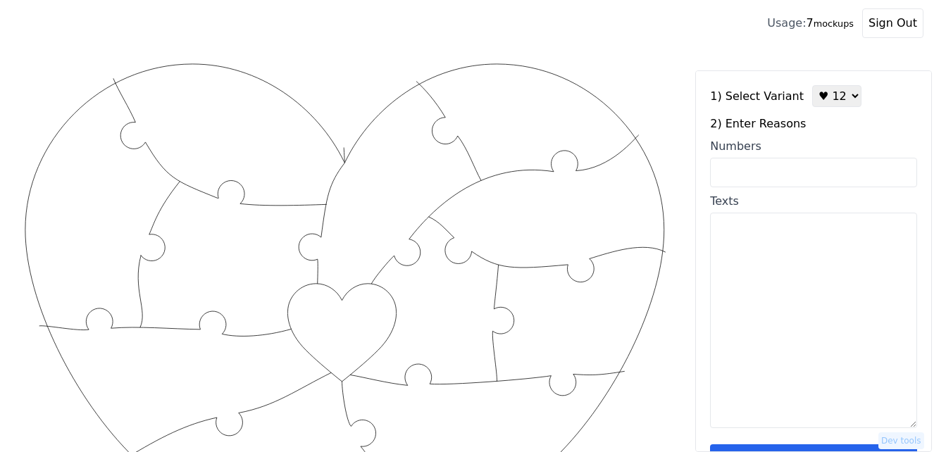
click at [743, 172] on input "Numbers" at bounding box center [813, 173] width 207 height 30
type input "[DATE]"
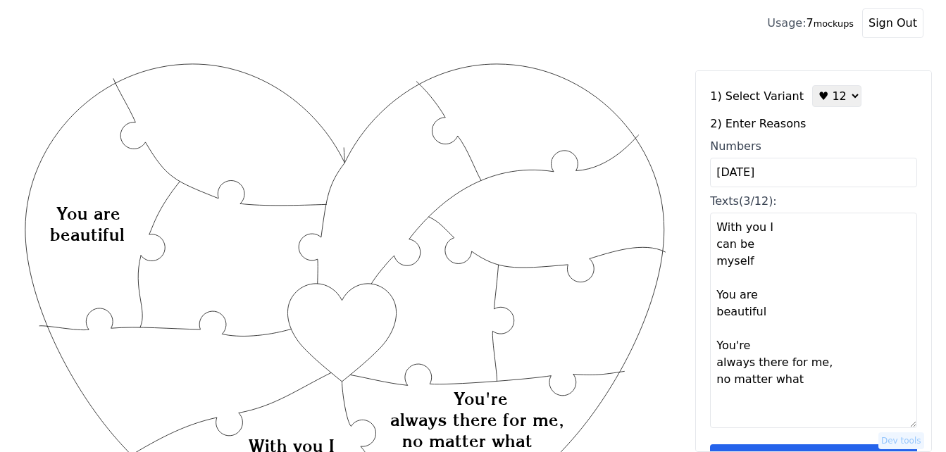
scroll to position [42, 0]
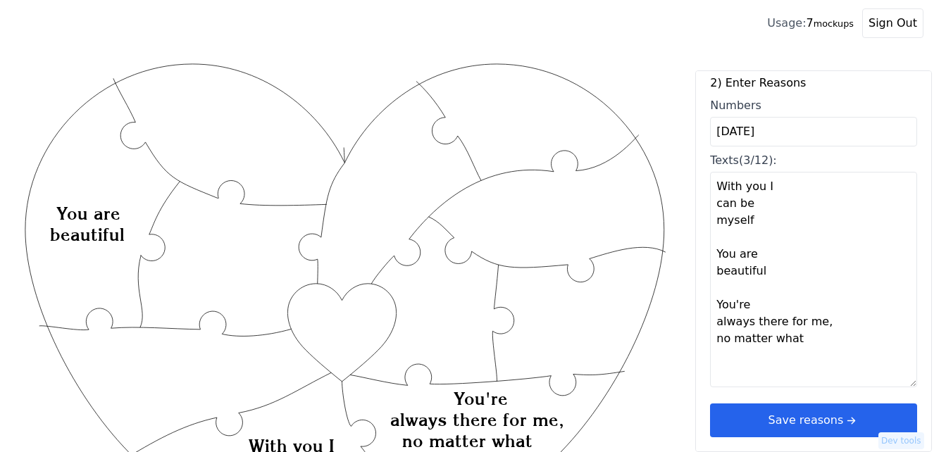
click at [734, 372] on textarea "With you I can be myself You are beautiful You're always there for me, no matte…" at bounding box center [813, 279] width 207 height 215
paste textarea "1. 16, 2. 52 3. Our talks are my favorite. 4. You always put our family first. …"
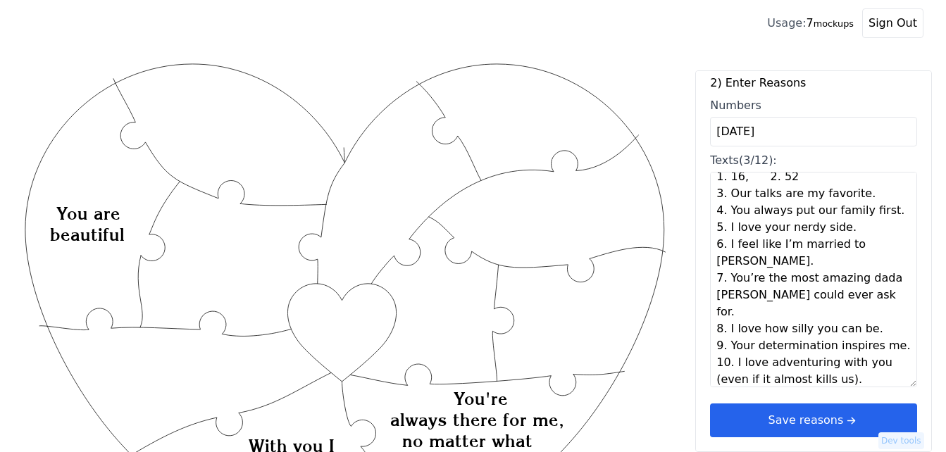
type textarea "With you I can be myself You are beautiful You're always there for me, no matte…"
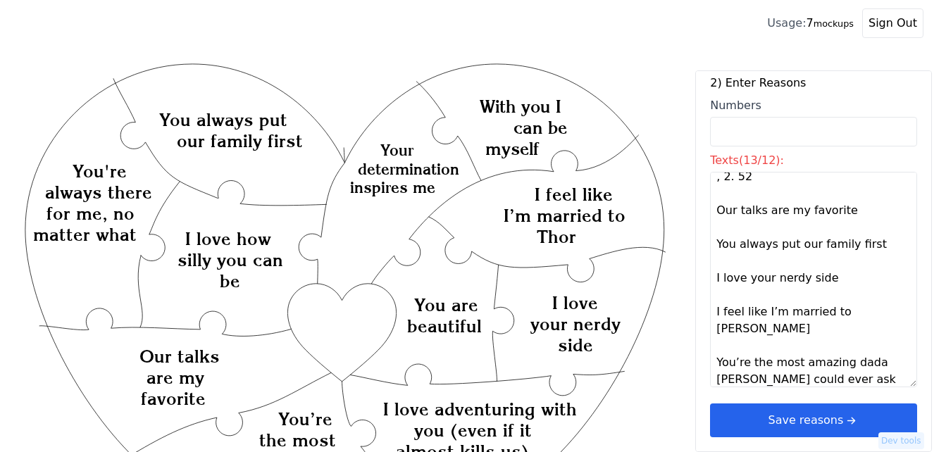
scroll to position [125, 0]
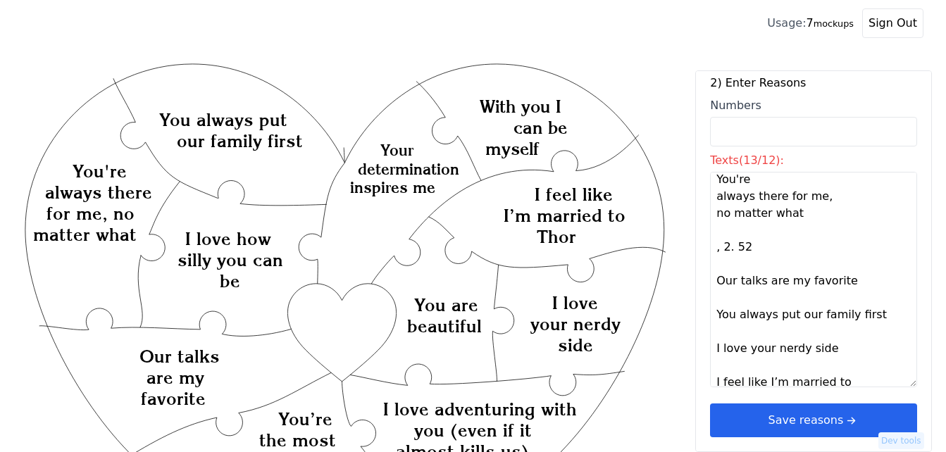
click at [720, 251] on textarea "With you I can be myself You are beautiful You're always there for me, no matte…" at bounding box center [813, 279] width 207 height 215
drag, startPoint x: 754, startPoint y: 248, endPoint x: 706, endPoint y: 253, distance: 48.1
click at [706, 253] on div "1) Select Variant ♥ 12 ♥ 18 ♥ 28 ♥ 40 ♥ 50 ♥ 60 ♥ 70 2) Enter Reasons Numbers T…" at bounding box center [813, 261] width 237 height 382
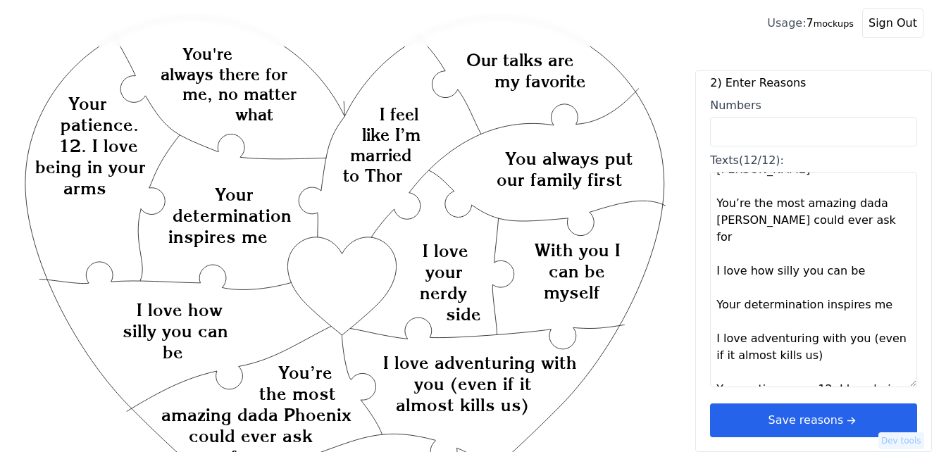
scroll to position [70, 0]
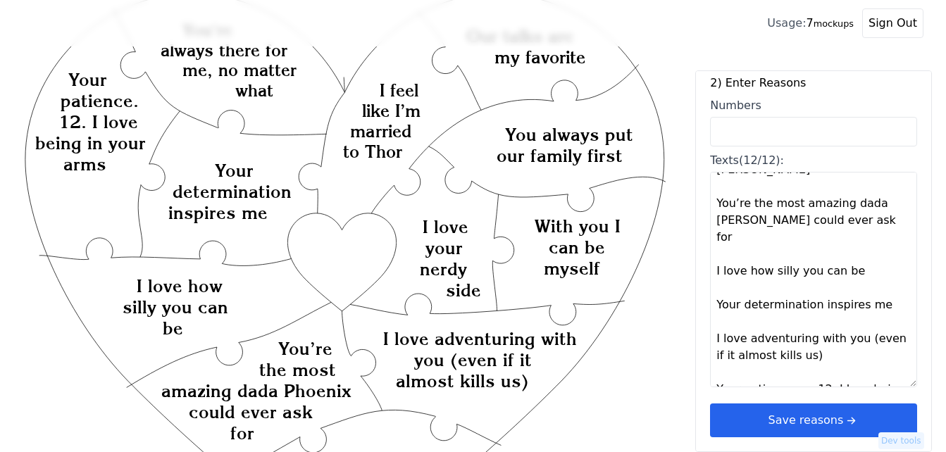
click at [799, 355] on textarea "With you I can be myself You are beautiful You're always there for me, no matte…" at bounding box center [813, 279] width 207 height 215
type textarea "With you I can be myself You are beautiful You're always there for me, no matte…"
click at [809, 415] on div "1) Select Variant ♥ 12 ♥ 18 ♥ 28 ♥ 40 ♥ 50 ♥ 60 ♥ 70 2) Enter Reasons Numbers T…" at bounding box center [813, 261] width 237 height 382
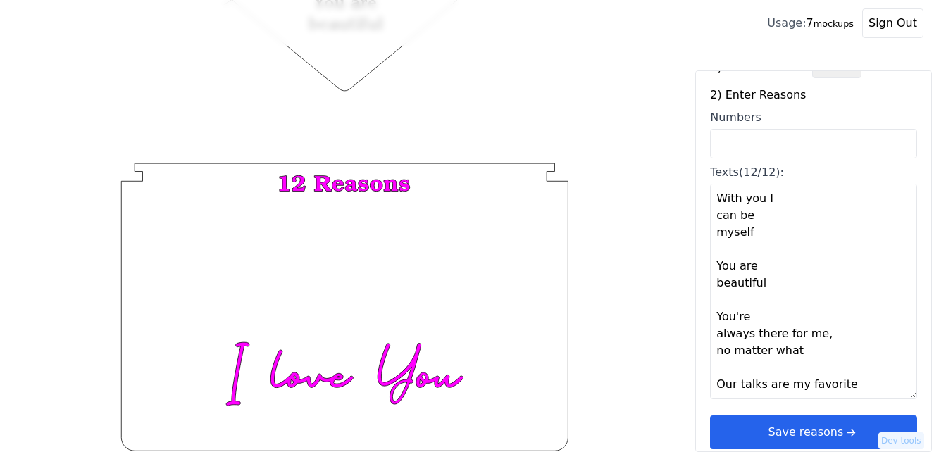
scroll to position [42, 0]
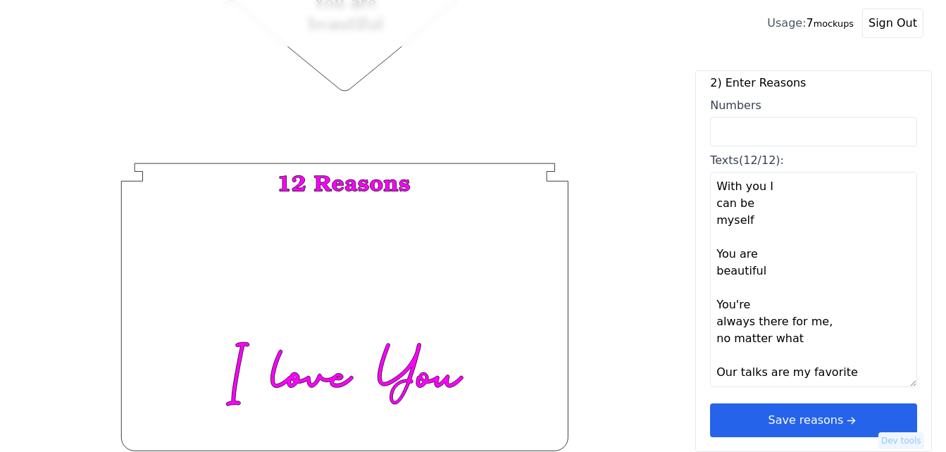
click at [815, 417] on button "Save reasons" at bounding box center [813, 420] width 207 height 34
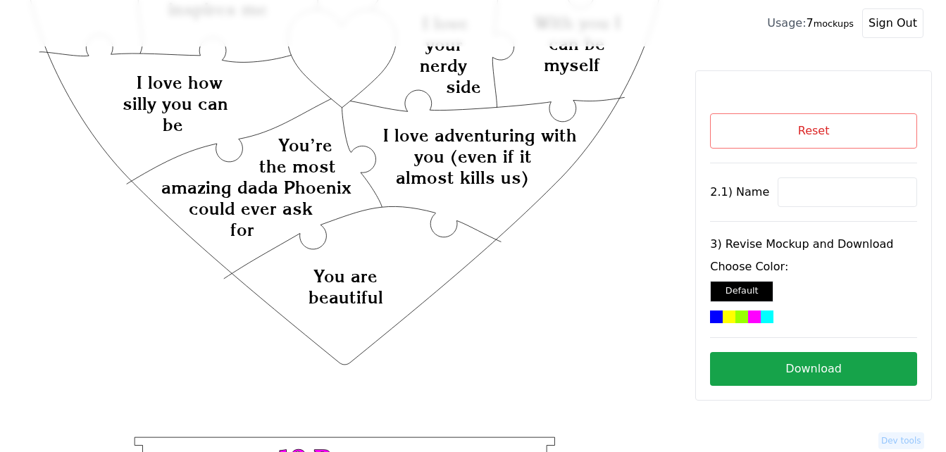
scroll to position [266, 0]
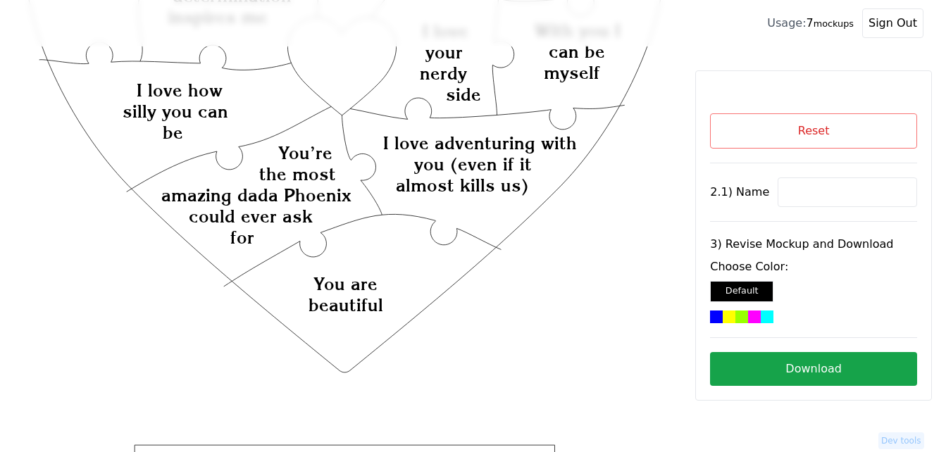
click at [812, 128] on button "Reset" at bounding box center [813, 130] width 207 height 35
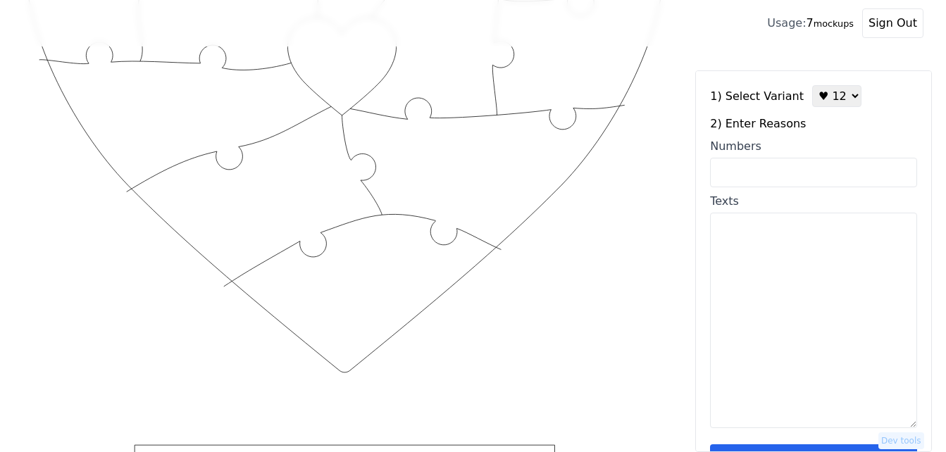
click at [753, 169] on input "Numbers" at bounding box center [813, 173] width 207 height 30
paste input "16, 2. 52"
type input "16, 2. 52"
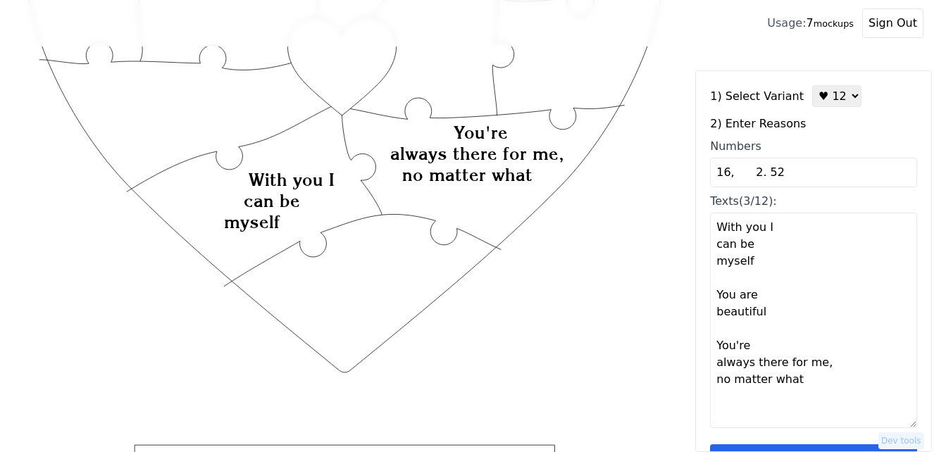
click at [726, 415] on textarea "With you I can be myself You are beautiful You're always there for me, no matte…" at bounding box center [813, 320] width 207 height 215
paste textarea "3. Our talks are my favorite. 4. You always put our family first. 5. I love you…"
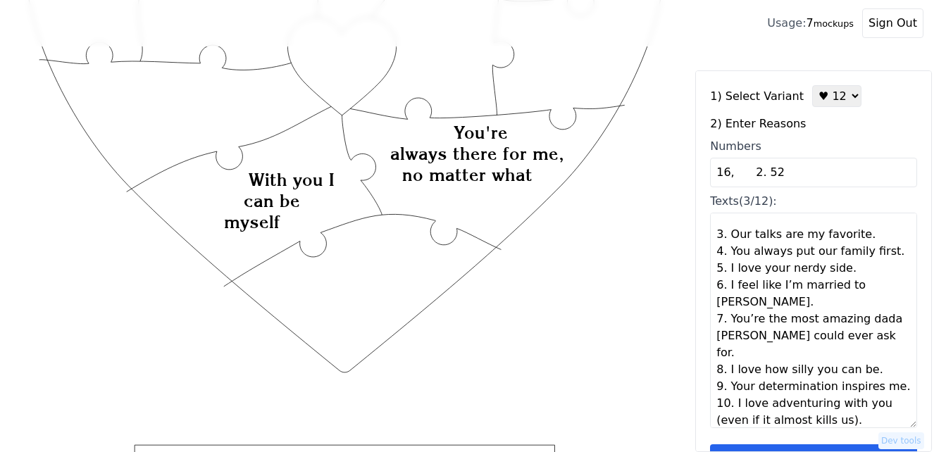
click at [810, 406] on textarea "With you I can be myself You are beautiful You're always there for me, no matte…" at bounding box center [813, 320] width 207 height 215
type textarea "With you I can be myself You are beautiful You're always there for me, no matte…"
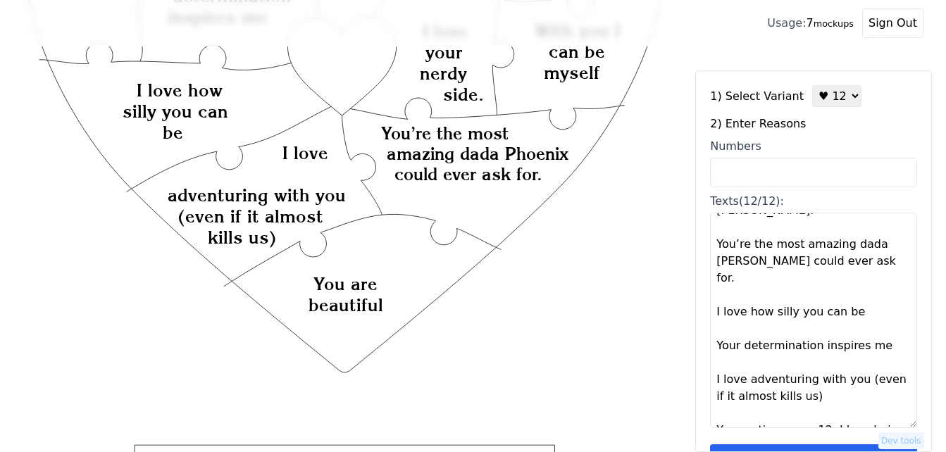
scroll to position [42, 0]
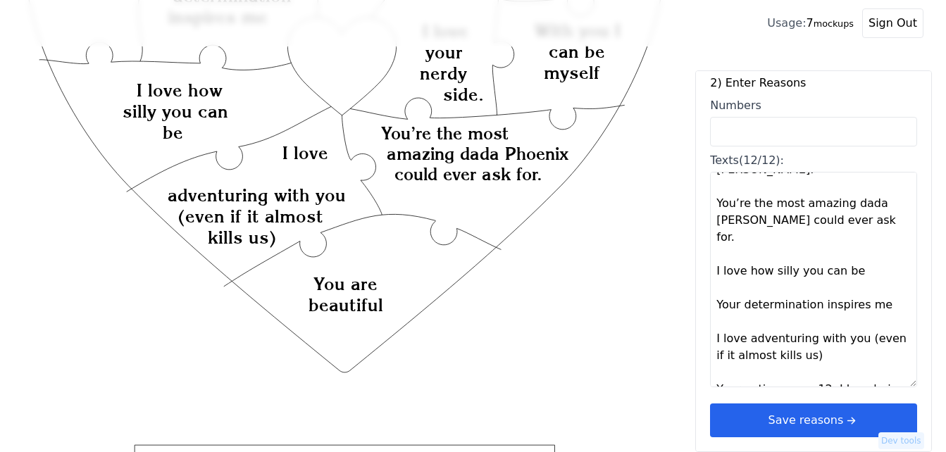
click at [792, 352] on textarea "With you I can be myself You are beautiful You're always there for me, no matte…" at bounding box center [813, 279] width 207 height 215
click at [798, 357] on textarea "With you I can be myself You are beautiful You're always there for me, no matte…" at bounding box center [813, 279] width 207 height 215
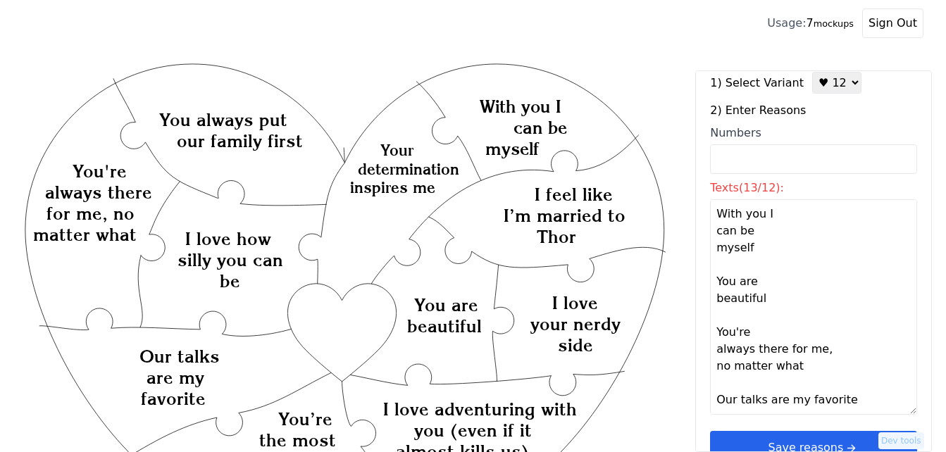
scroll to position [0, 0]
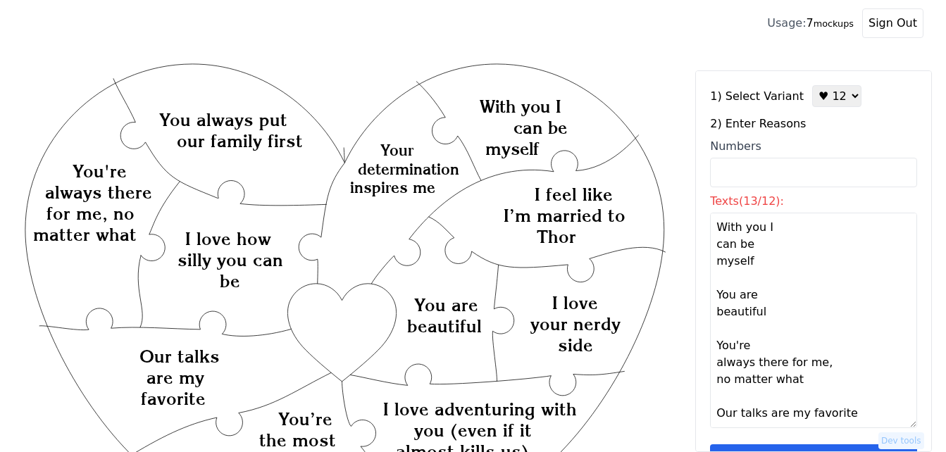
drag, startPoint x: 717, startPoint y: 345, endPoint x: 821, endPoint y: 384, distance: 110.5
click at [821, 384] on textarea "With you I can be myself You are beautiful You're always there for me, no matte…" at bounding box center [813, 320] width 207 height 215
type textarea "With you I can be myself You are beautiful Our talks are my favorite You always…"
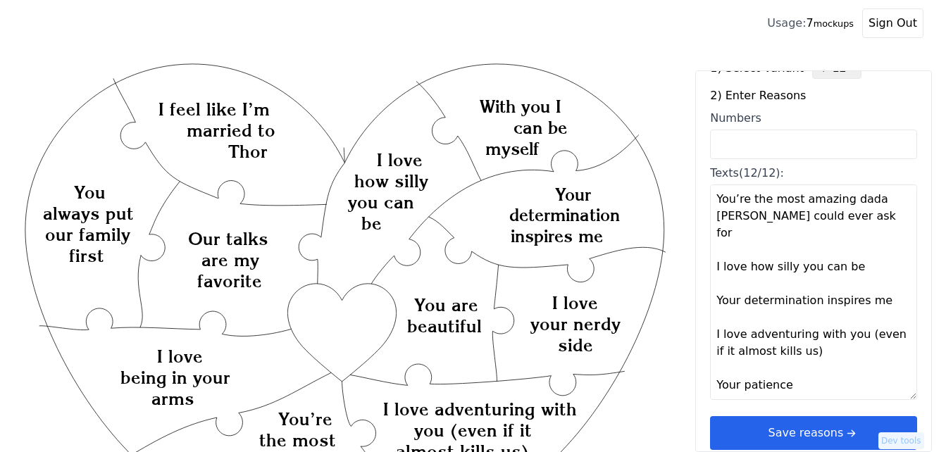
scroll to position [42, 0]
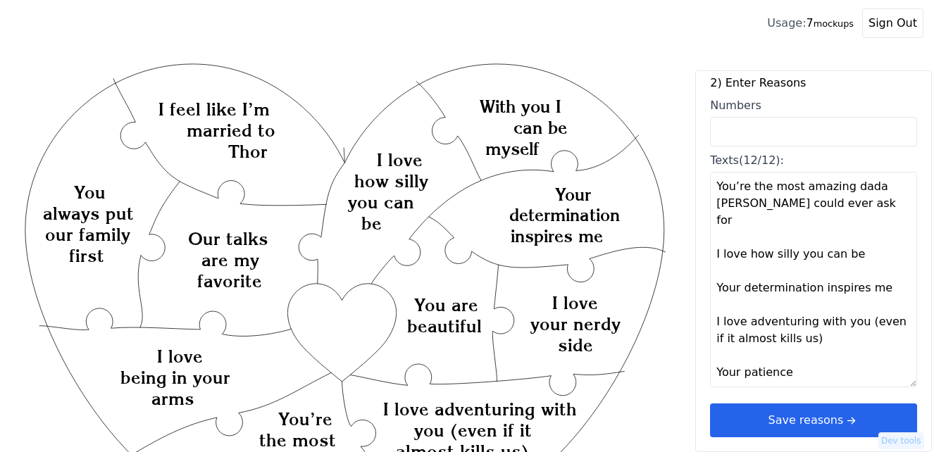
click at [843, 420] on icon "arrow right short" at bounding box center [850, 420] width 15 height 15
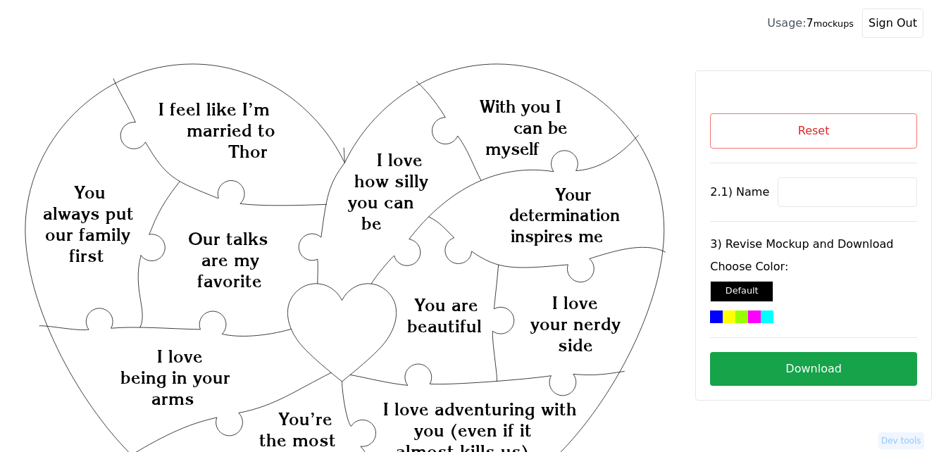
click at [792, 192] on input at bounding box center [846, 192] width 139 height 30
paste input "Will"
type input "Will"
click at [760, 321] on div at bounding box center [754, 316] width 13 height 13
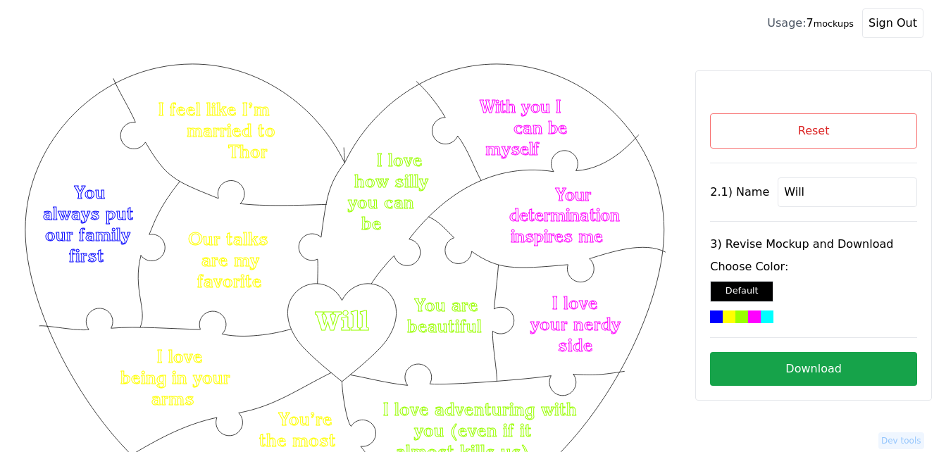
click at [831, 366] on button "Download" at bounding box center [813, 369] width 207 height 34
